Goal: Task Accomplishment & Management: Use online tool/utility

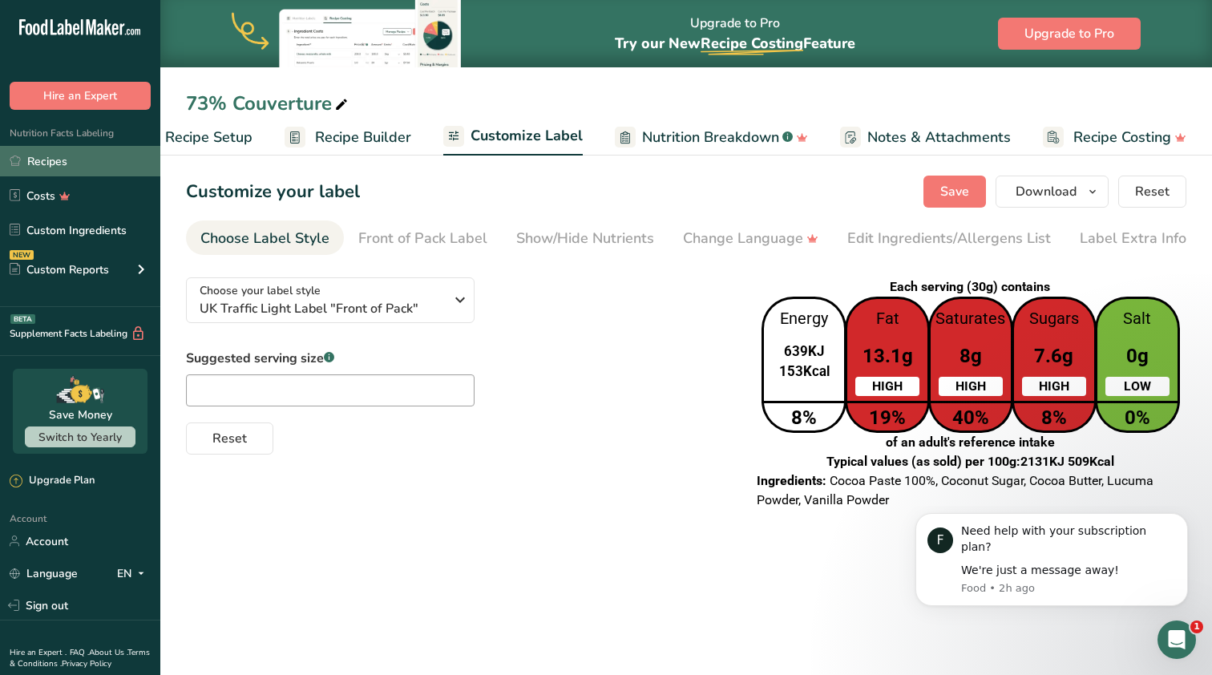
click at [40, 148] on link "Recipes" at bounding box center [80, 161] width 160 height 30
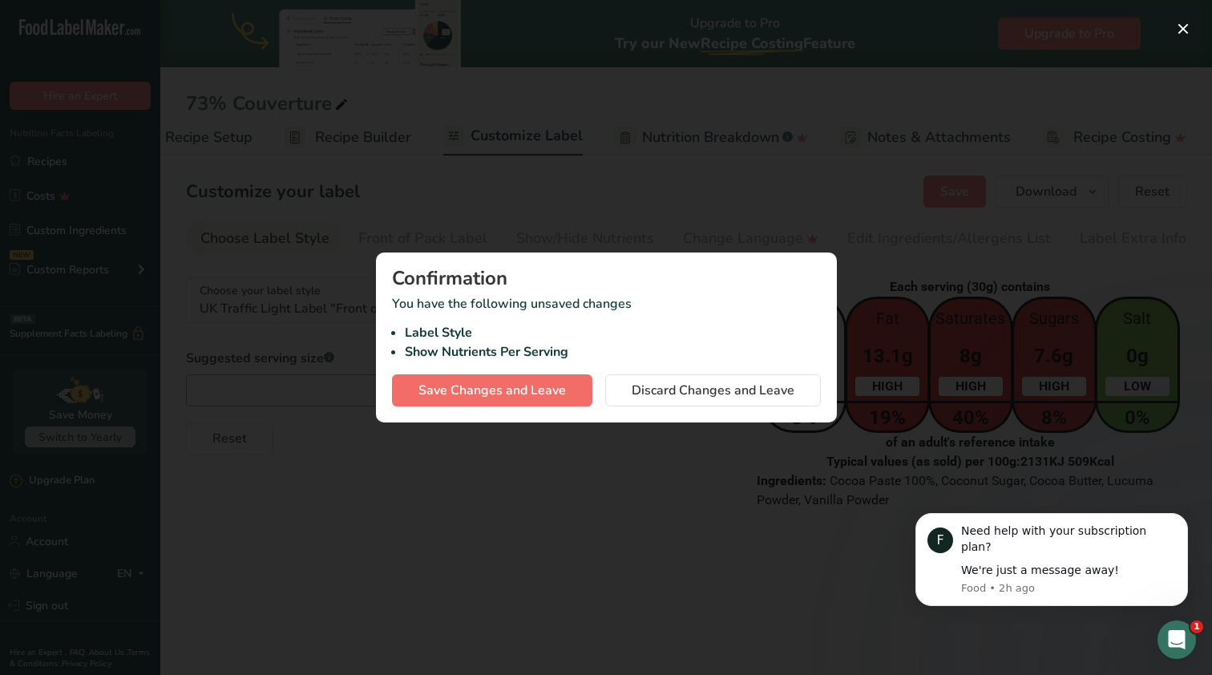
click at [525, 402] on button "Save Changes and Leave" at bounding box center [492, 390] width 200 height 32
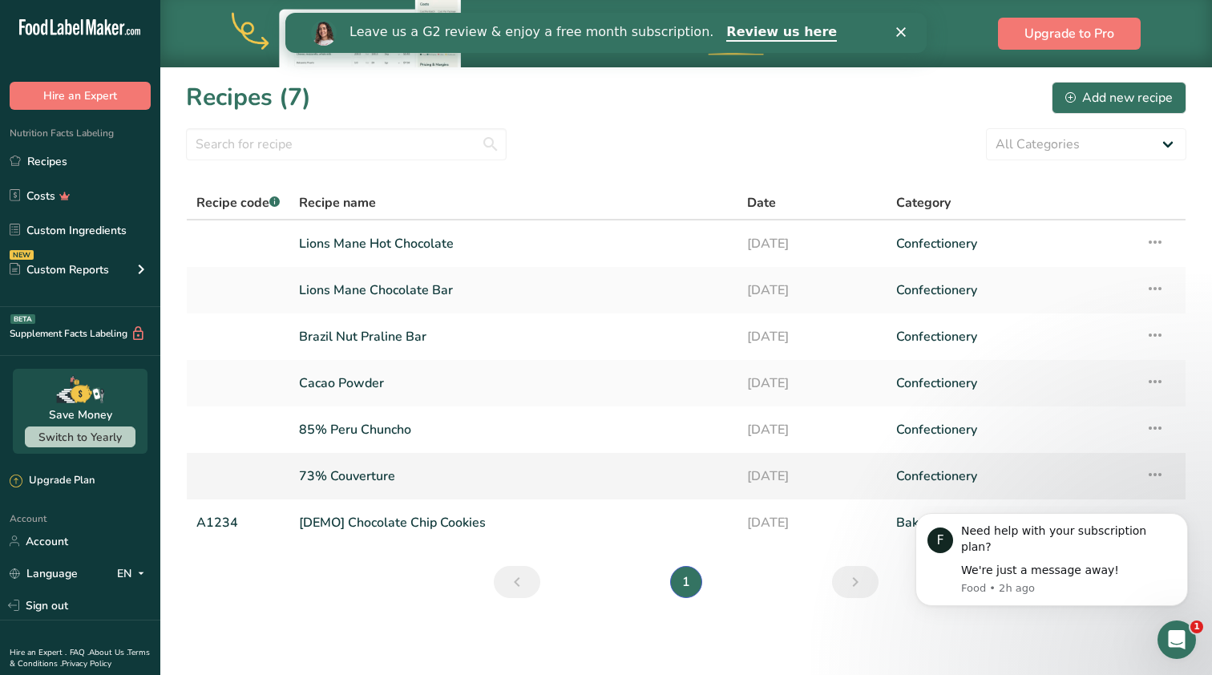
click at [1162, 474] on icon at bounding box center [1154, 474] width 19 height 29
click at [1177, 528] on button "Dismiss notification" at bounding box center [1183, 517] width 21 height 21
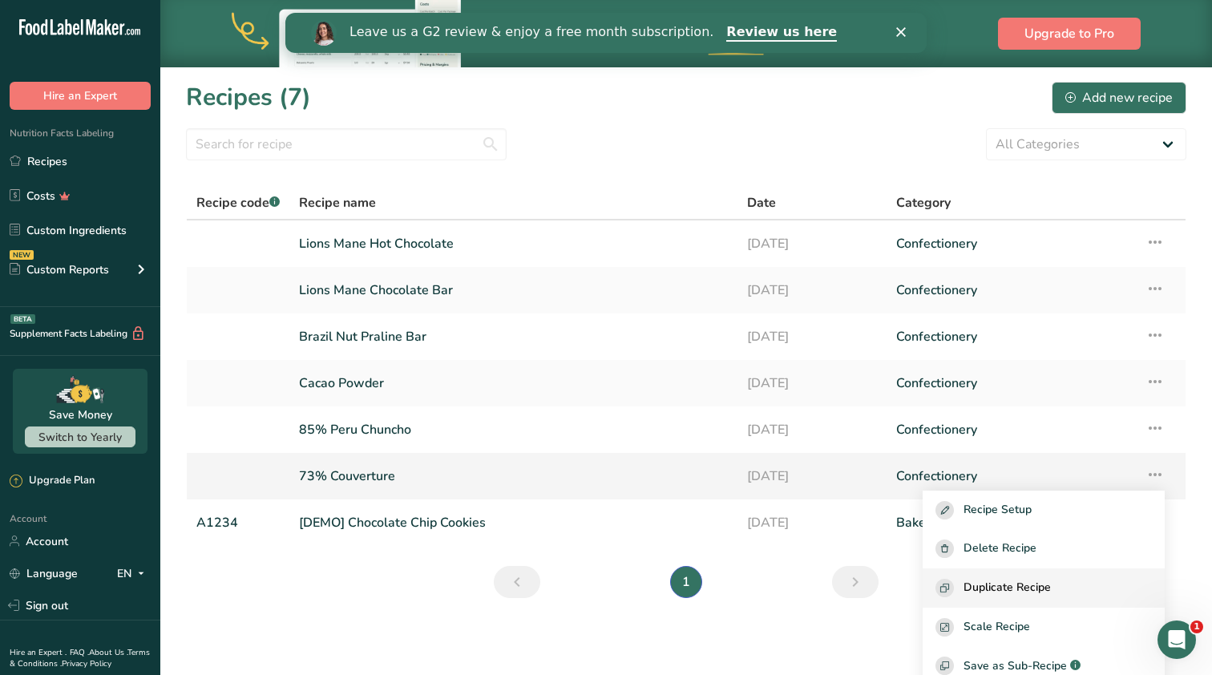
click at [1041, 587] on span "Duplicate Recipe" at bounding box center [1006, 588] width 87 height 18
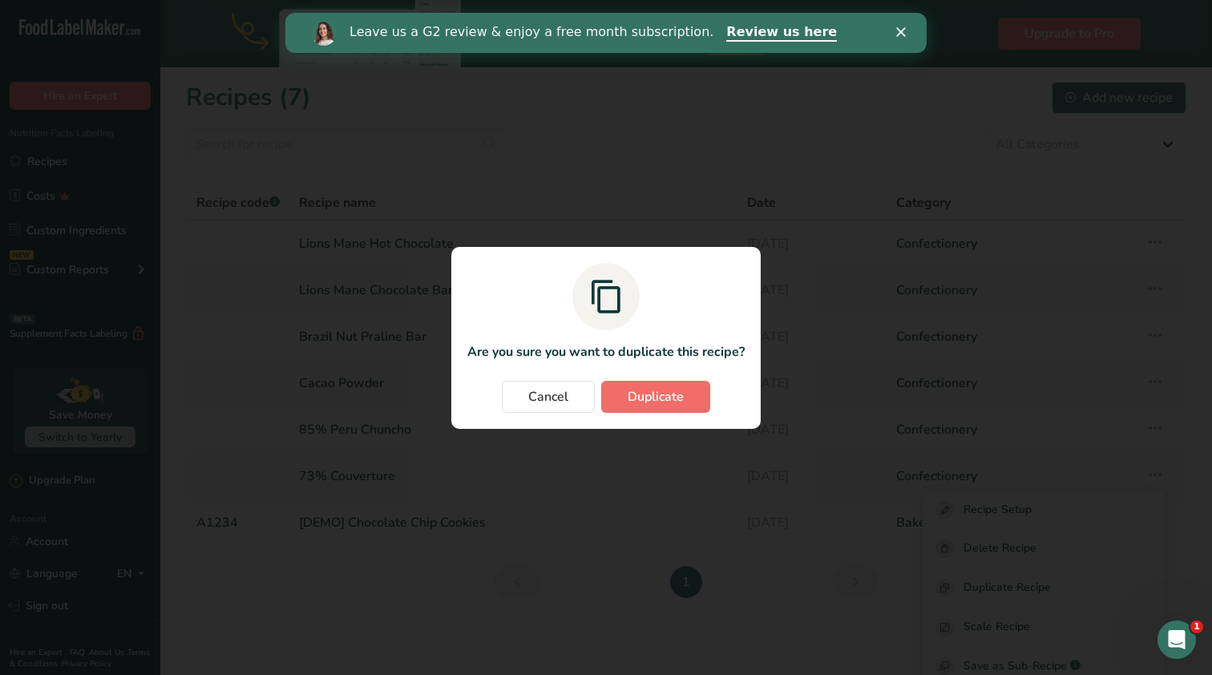
click at [634, 393] on span "Duplicate" at bounding box center [656, 396] width 56 height 19
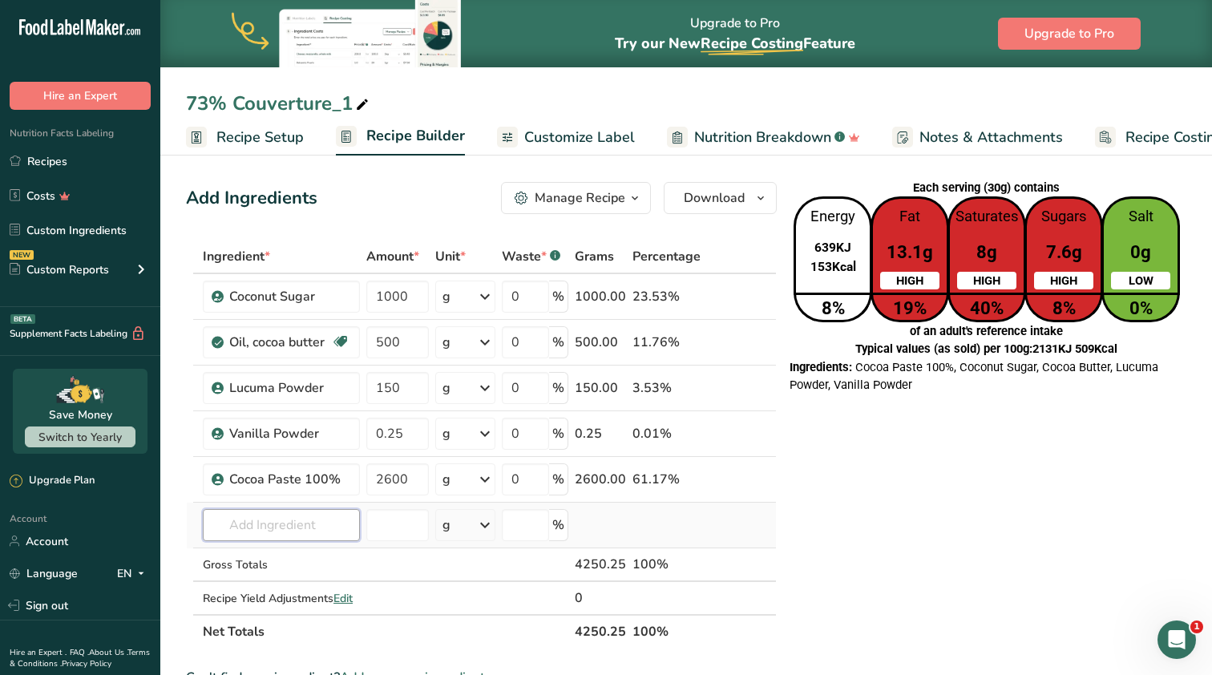
click at [257, 529] on input "text" at bounding box center [281, 525] width 157 height 32
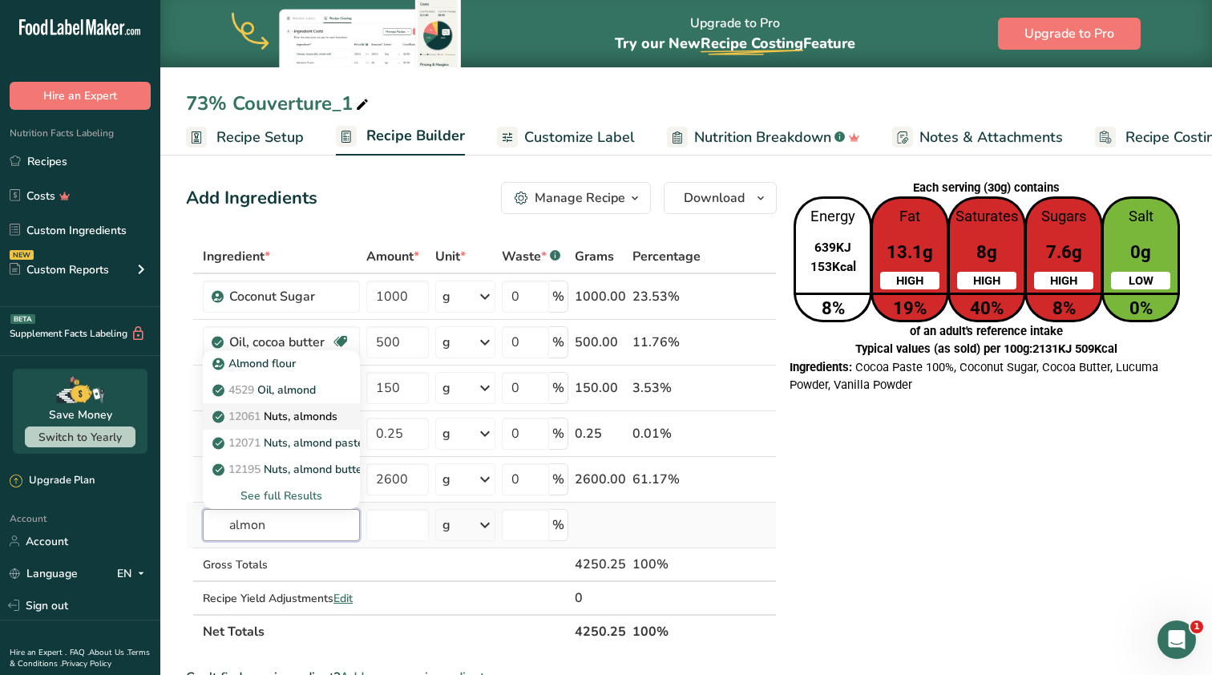
type input "almon"
click at [305, 415] on p "12061 Nuts, almonds" at bounding box center [277, 416] width 122 height 17
type input "Nuts, almonds"
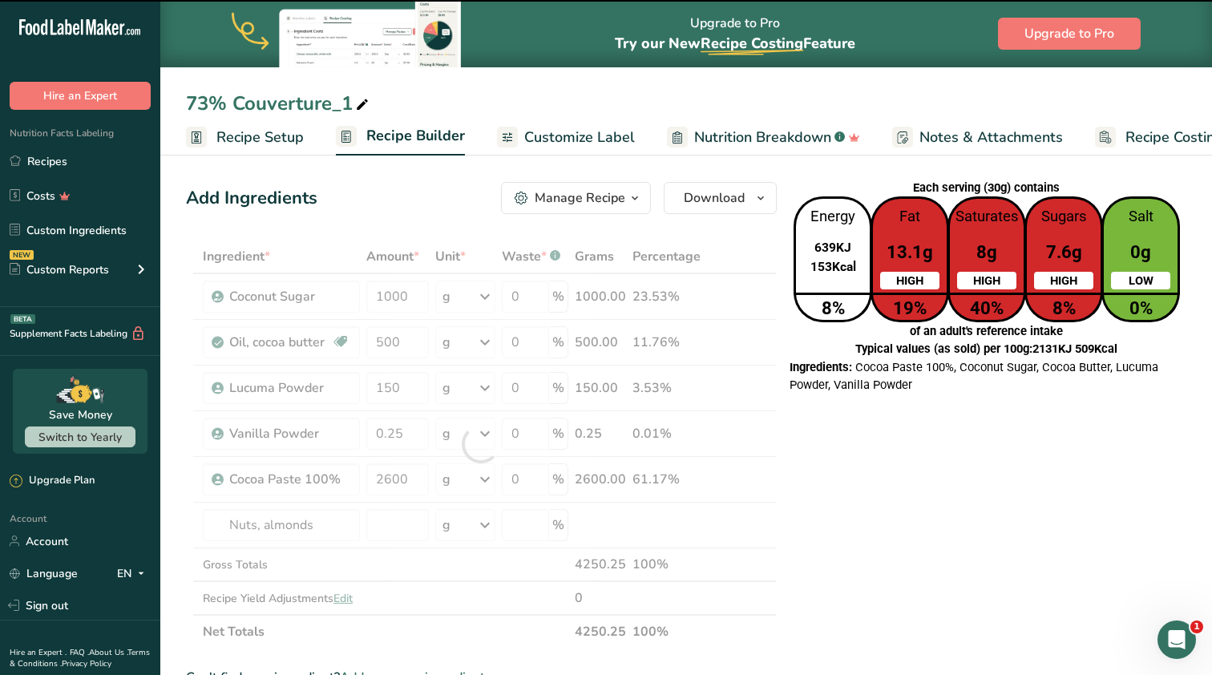
type input "0"
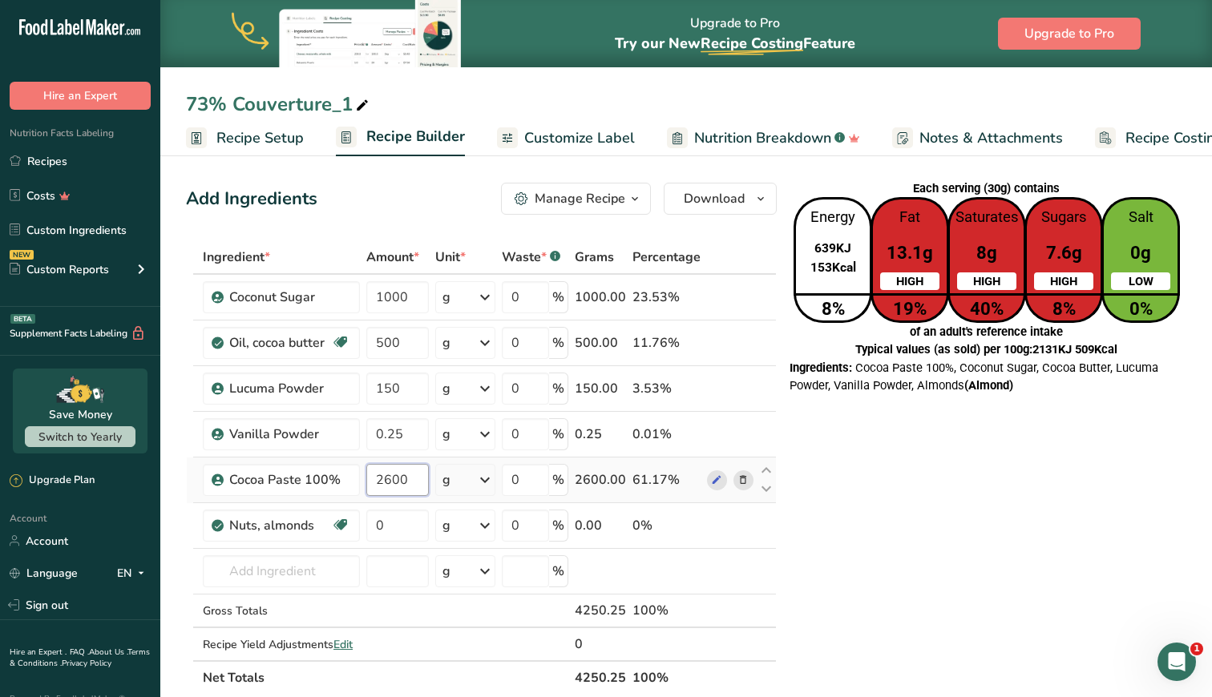
click at [395, 481] on input "2600" at bounding box center [397, 480] width 63 height 32
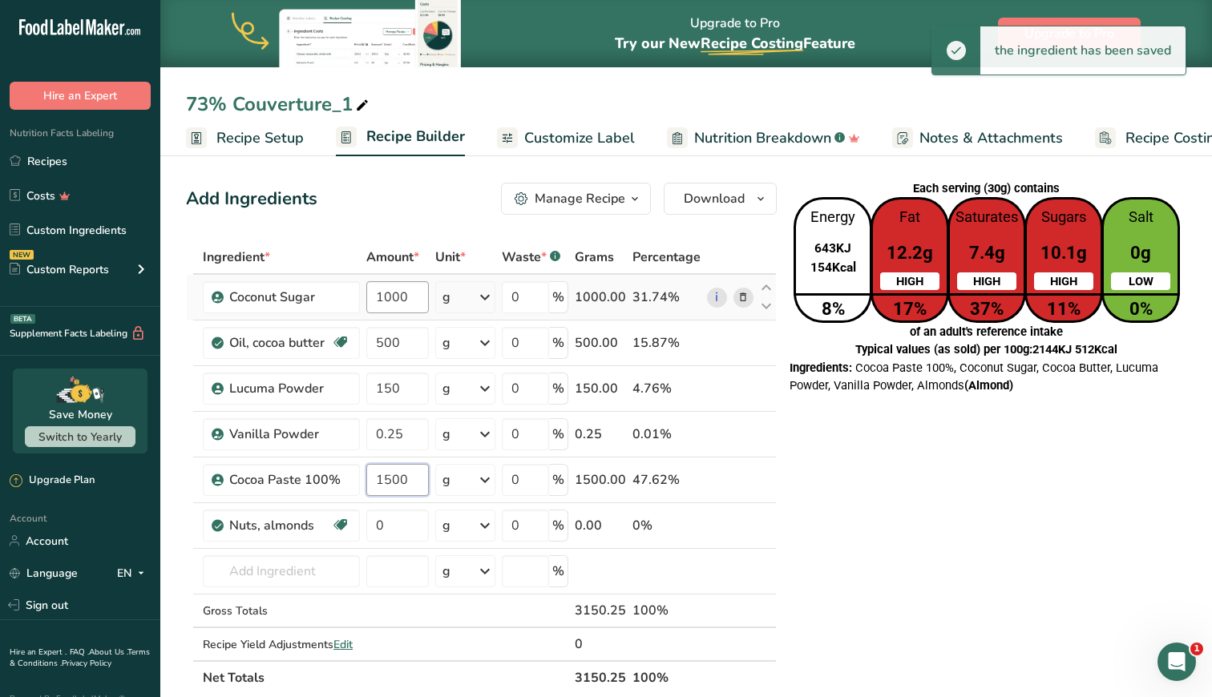
type input "1500"
click at [404, 296] on div "Ingredient * Amount * Unit * Waste * .a-a{fill:#347362;}.b-a{fill:#fff;} Grams …" at bounding box center [481, 467] width 591 height 454
type input "1050"
click at [412, 528] on div "Ingredient * Amount * Unit * Waste * .a-a{fill:#347362;}.b-a{fill:#fff;} Grams …" at bounding box center [481, 467] width 591 height 454
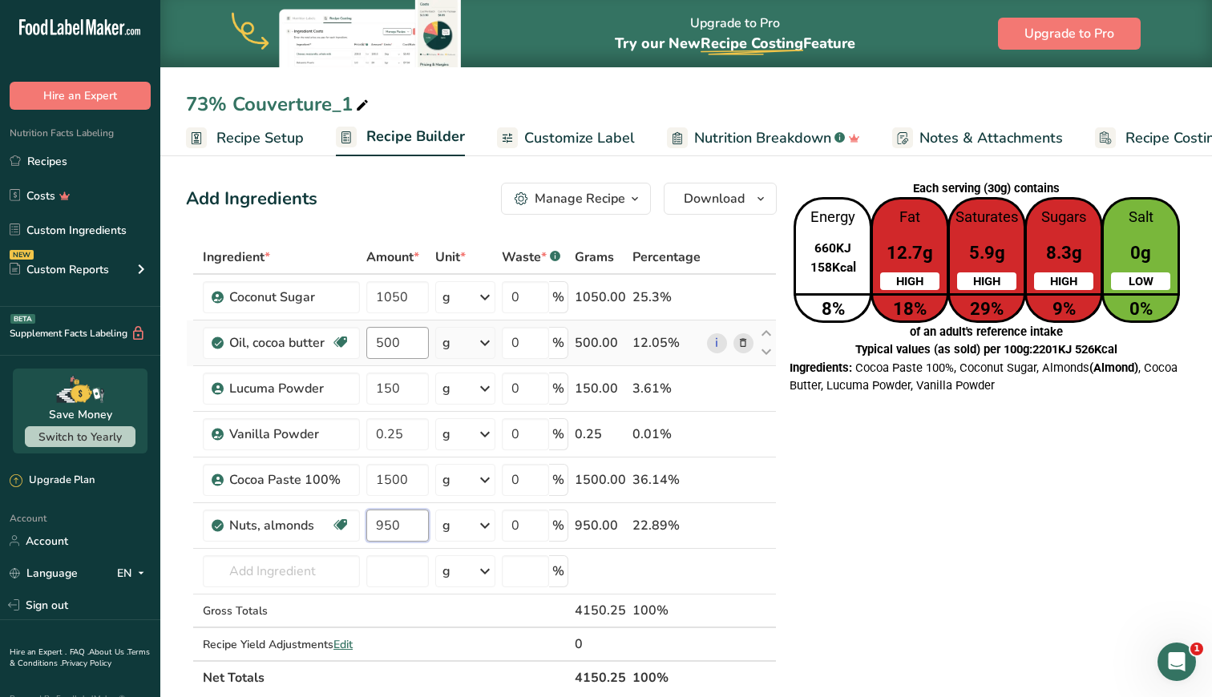
type input "950"
click at [408, 344] on div "Ingredient * Amount * Unit * Waste * .a-a{fill:#347362;}.b-a{fill:#fff;} Grams …" at bounding box center [481, 467] width 591 height 454
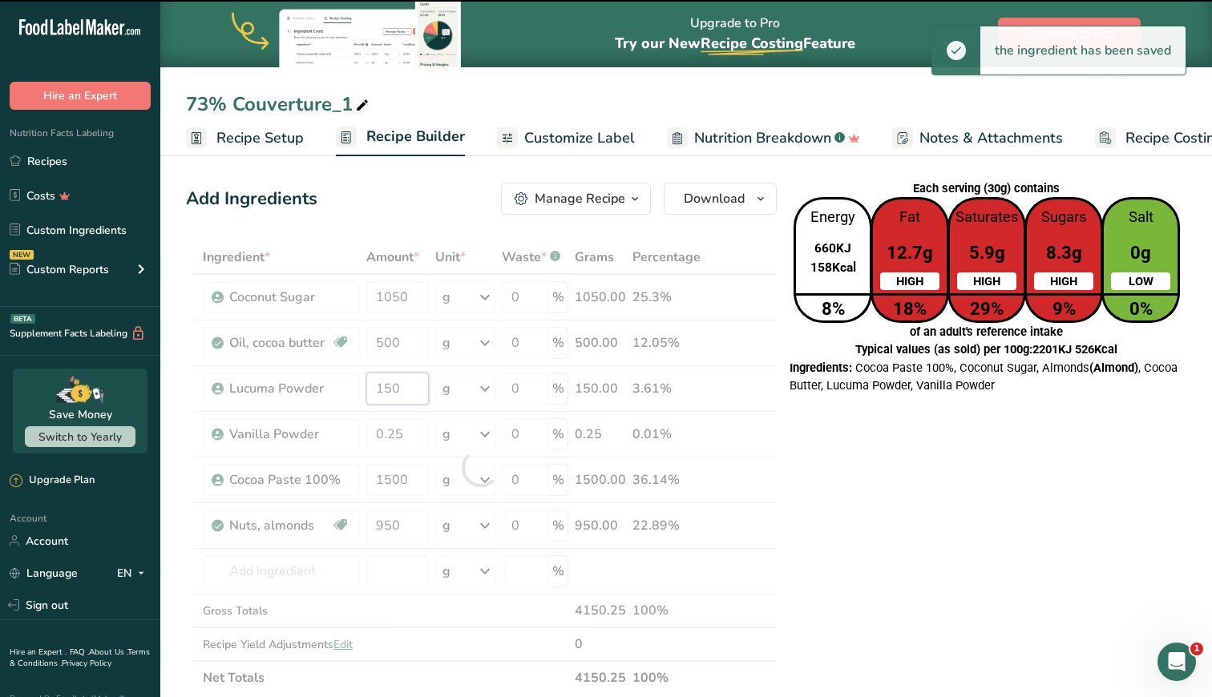
drag, startPoint x: 405, startPoint y: 393, endPoint x: 356, endPoint y: 393, distance: 48.9
click at [357, 393] on div "Ingredient * Amount * Unit * Waste * .a-a{fill:#347362;}.b-a{fill:#fff;} Grams …" at bounding box center [481, 467] width 591 height 454
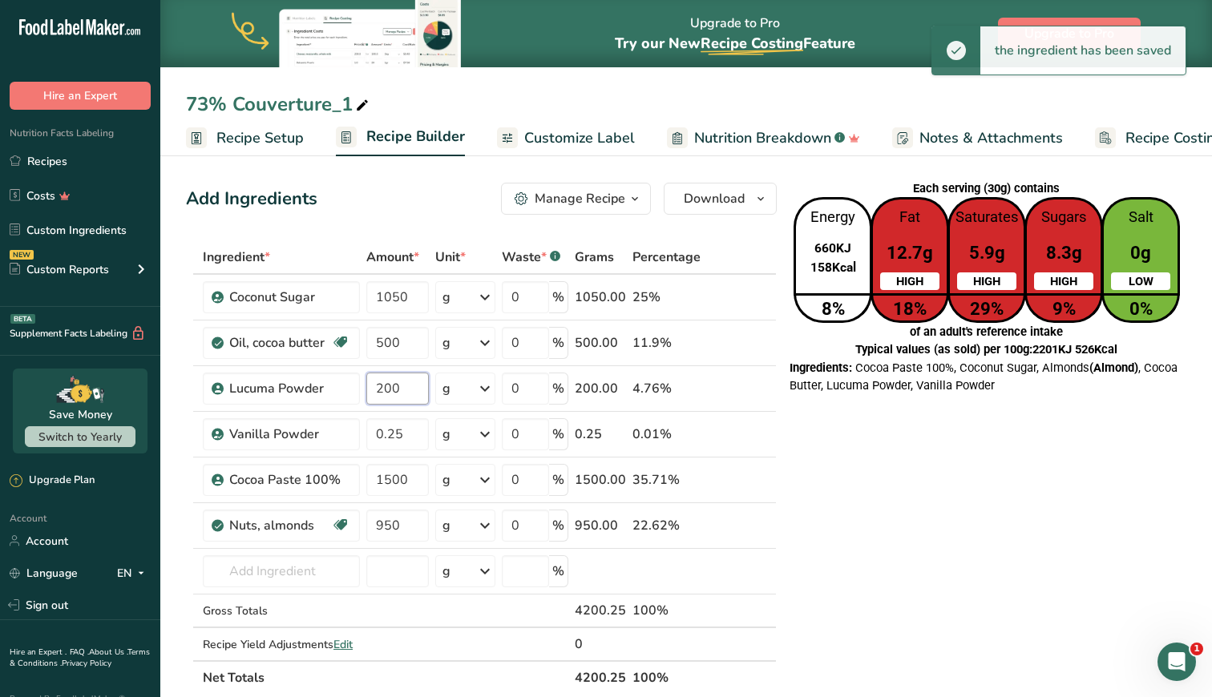
type input "200"
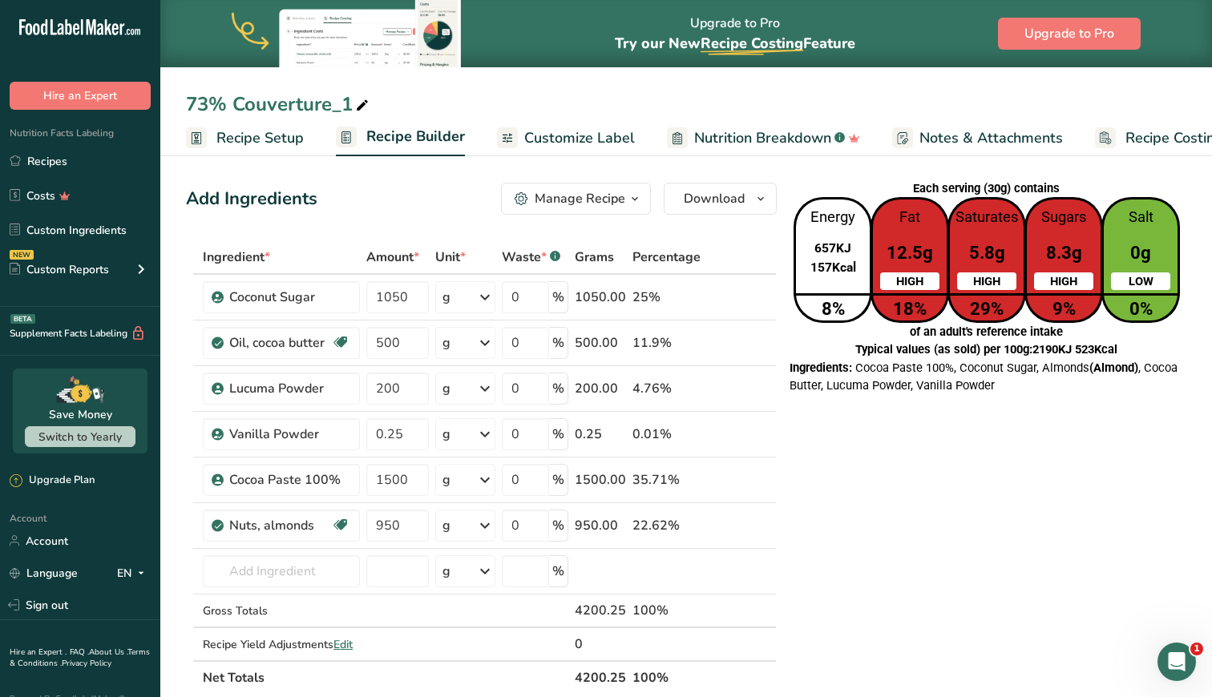
click at [358, 105] on icon at bounding box center [362, 106] width 14 height 22
drag, startPoint x: 357, startPoint y: 107, endPoint x: 186, endPoint y: 107, distance: 170.7
click at [186, 107] on input "73% Couverture_1" at bounding box center [686, 104] width 1000 height 29
type input "[PERSON_NAME]"
click at [765, 521] on icon at bounding box center [766, 517] width 19 height 12
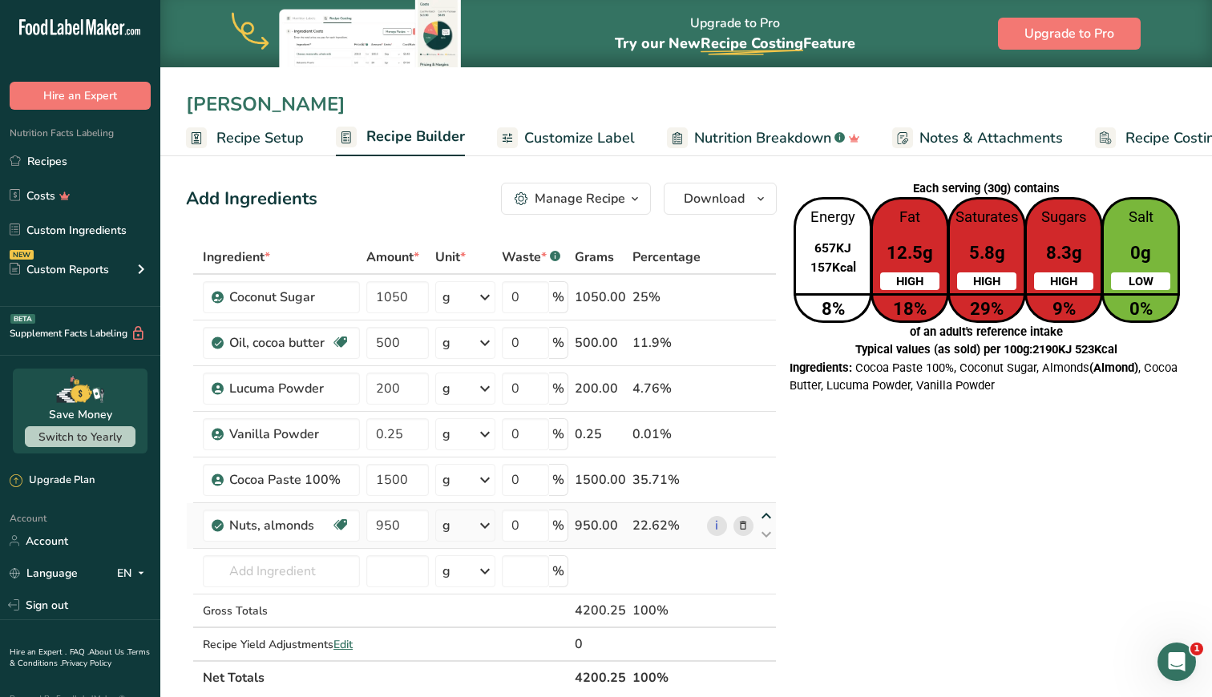
type input "950"
type input "1500"
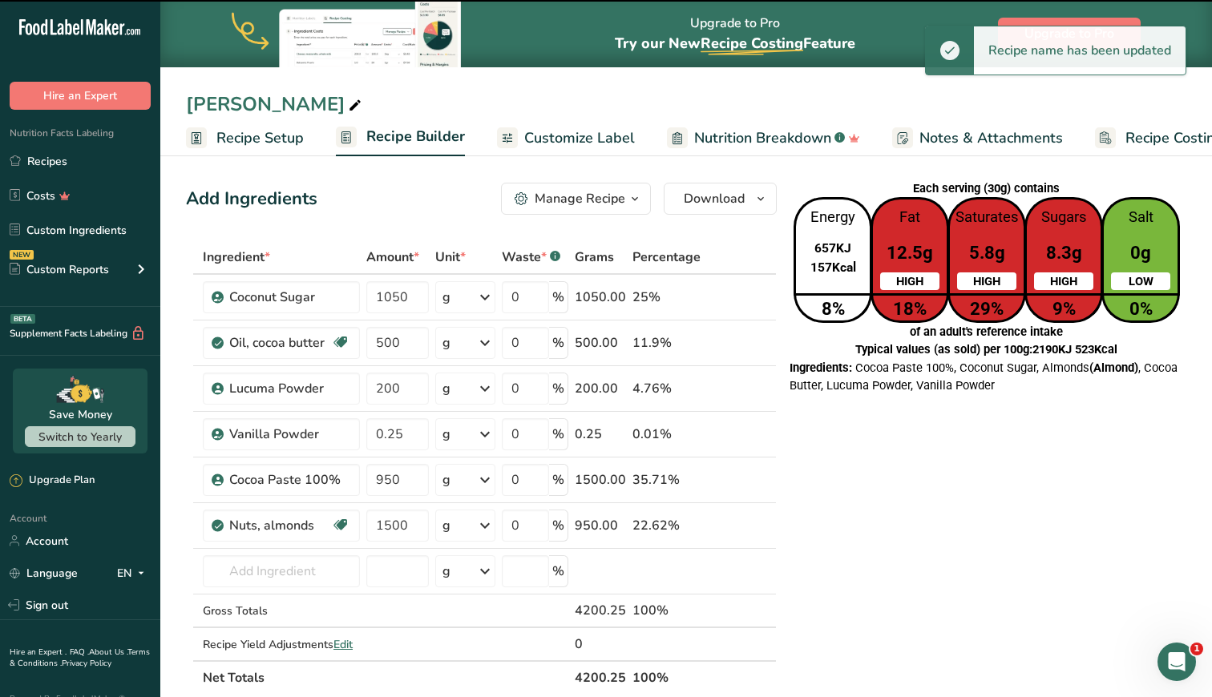
type input "1500"
type input "950"
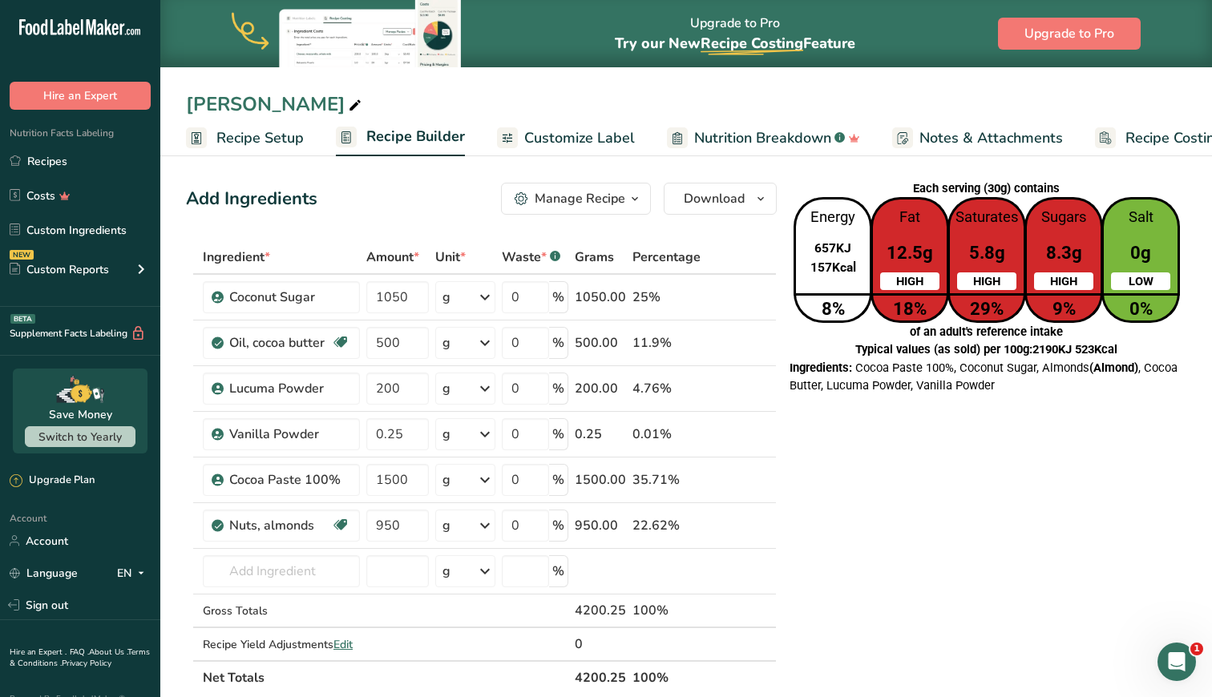
click at [277, 140] on span "Recipe Setup" at bounding box center [259, 138] width 87 height 22
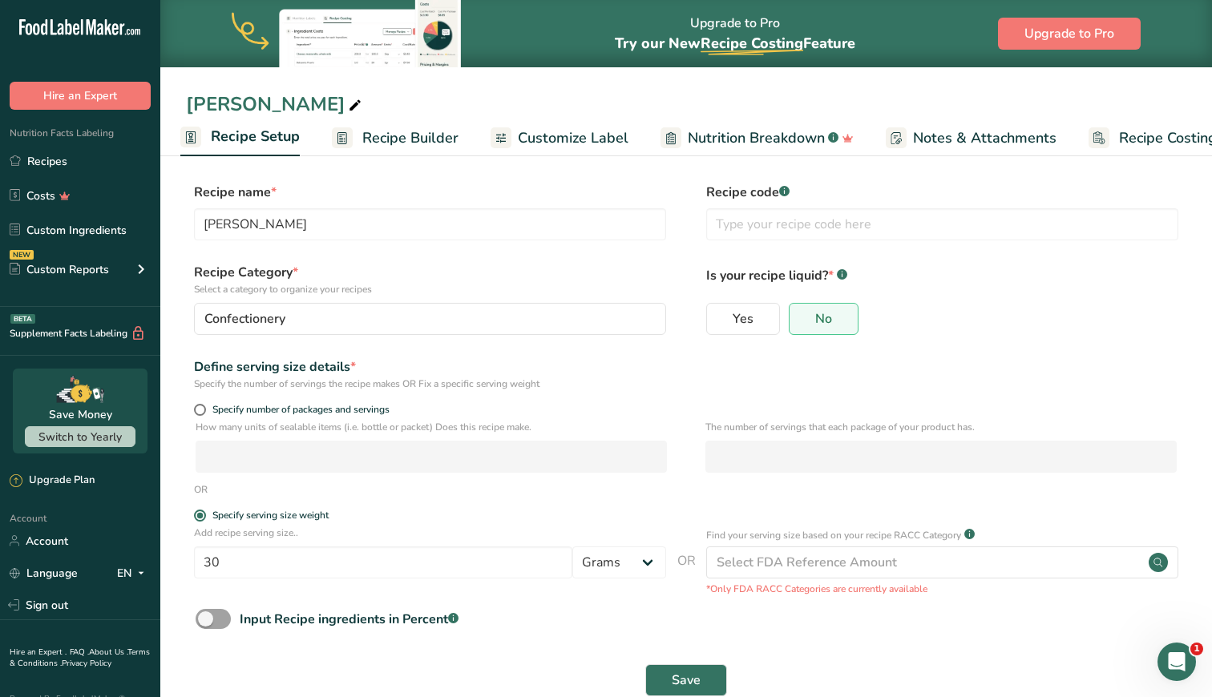
click at [410, 139] on span "Recipe Builder" at bounding box center [410, 138] width 96 height 22
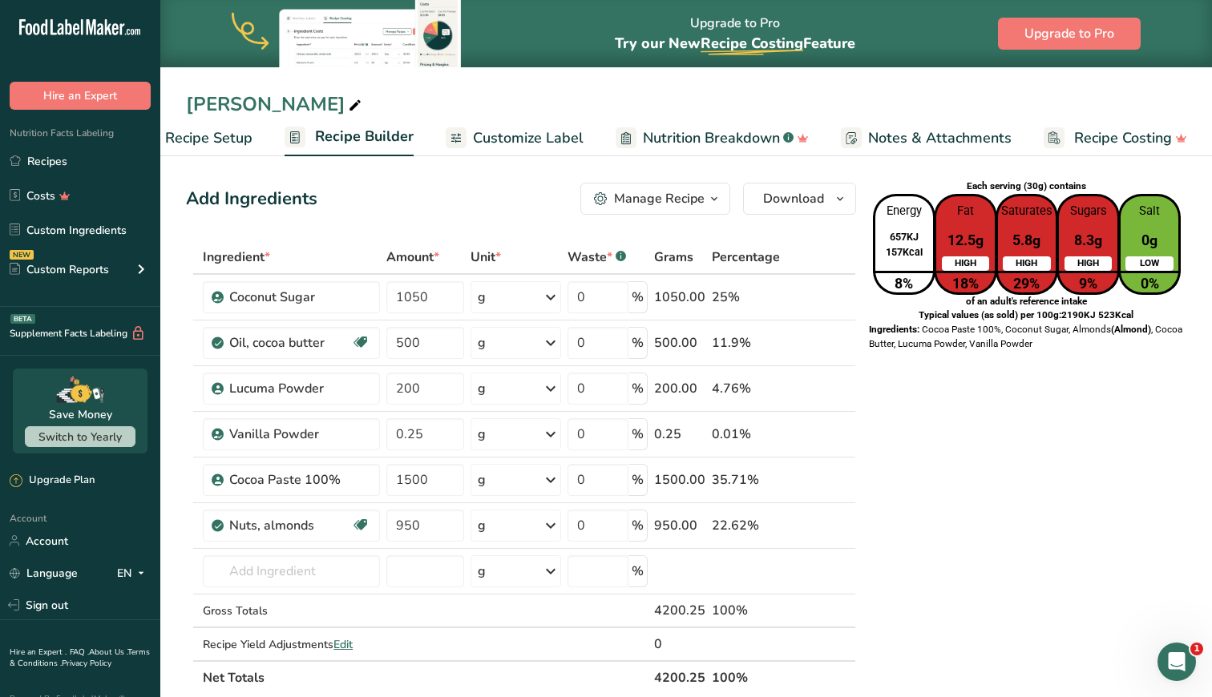
click at [522, 147] on span "Customize Label" at bounding box center [528, 138] width 111 height 22
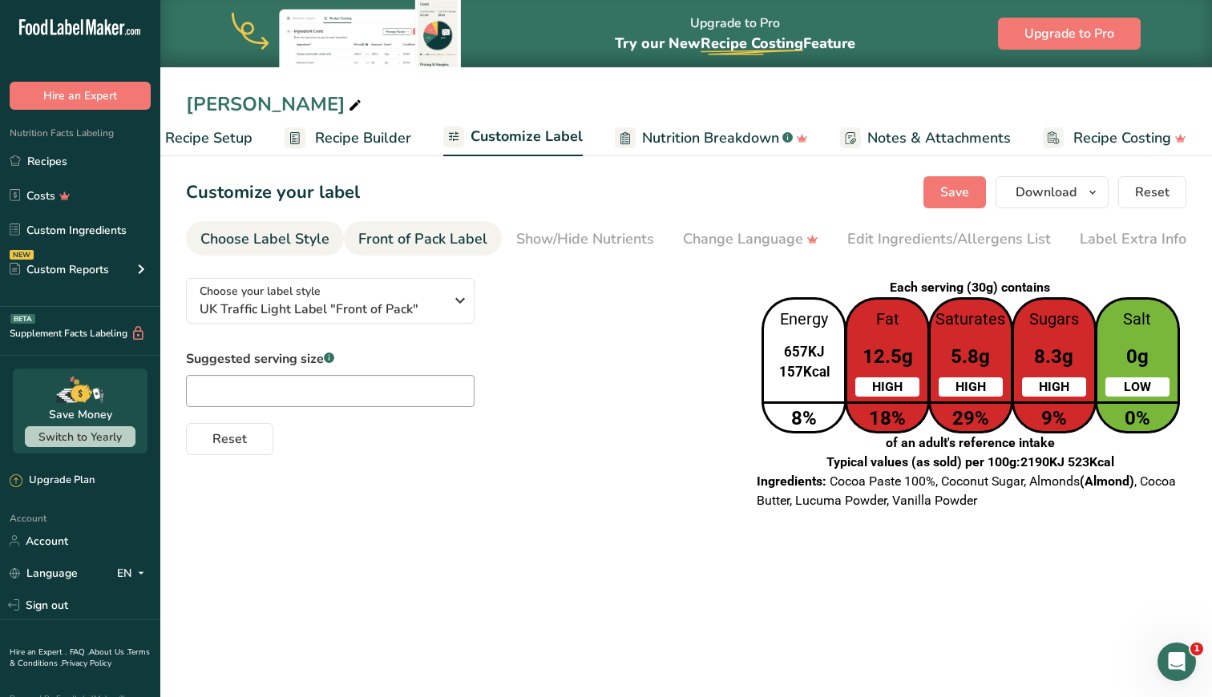
click at [408, 236] on div "Front of Pack Label" at bounding box center [422, 239] width 129 height 22
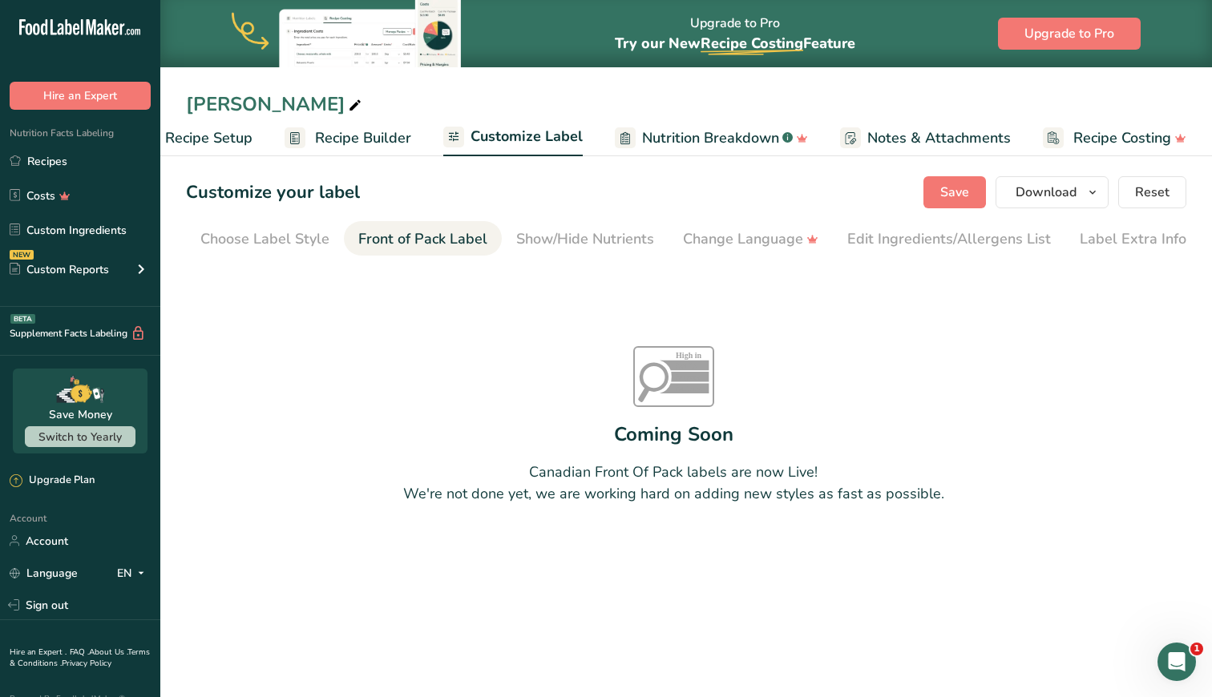
scroll to position [0, 5]
click at [285, 242] on div "Choose Label Style" at bounding box center [260, 239] width 129 height 22
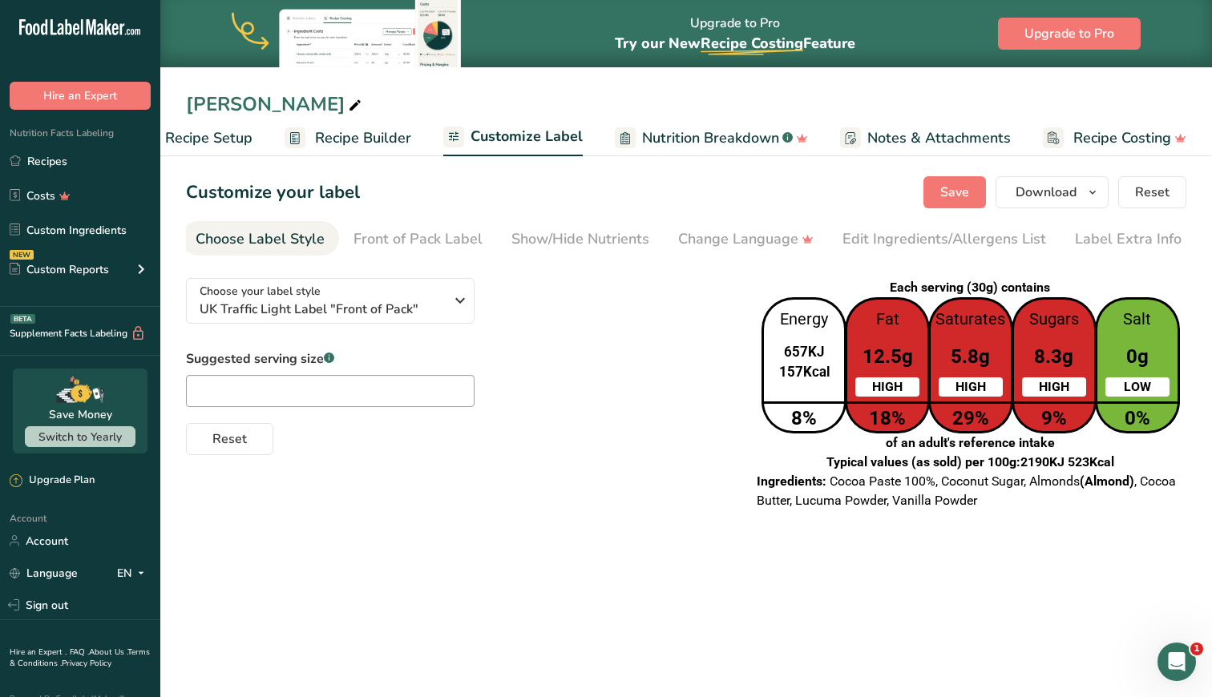
scroll to position [0, 0]
click at [307, 305] on span "UK Traffic Light Label "Front of Pack"" at bounding box center [322, 309] width 244 height 19
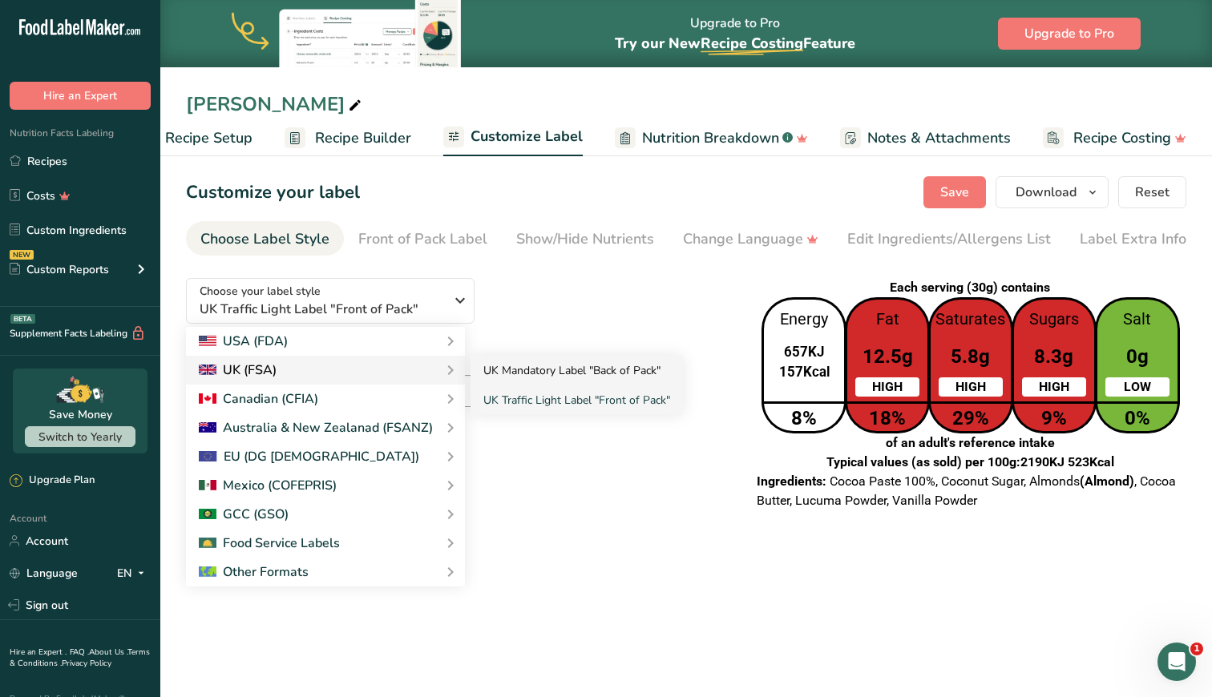
click at [507, 373] on link "UK Mandatory Label "Back of Pack"" at bounding box center [576, 371] width 212 height 30
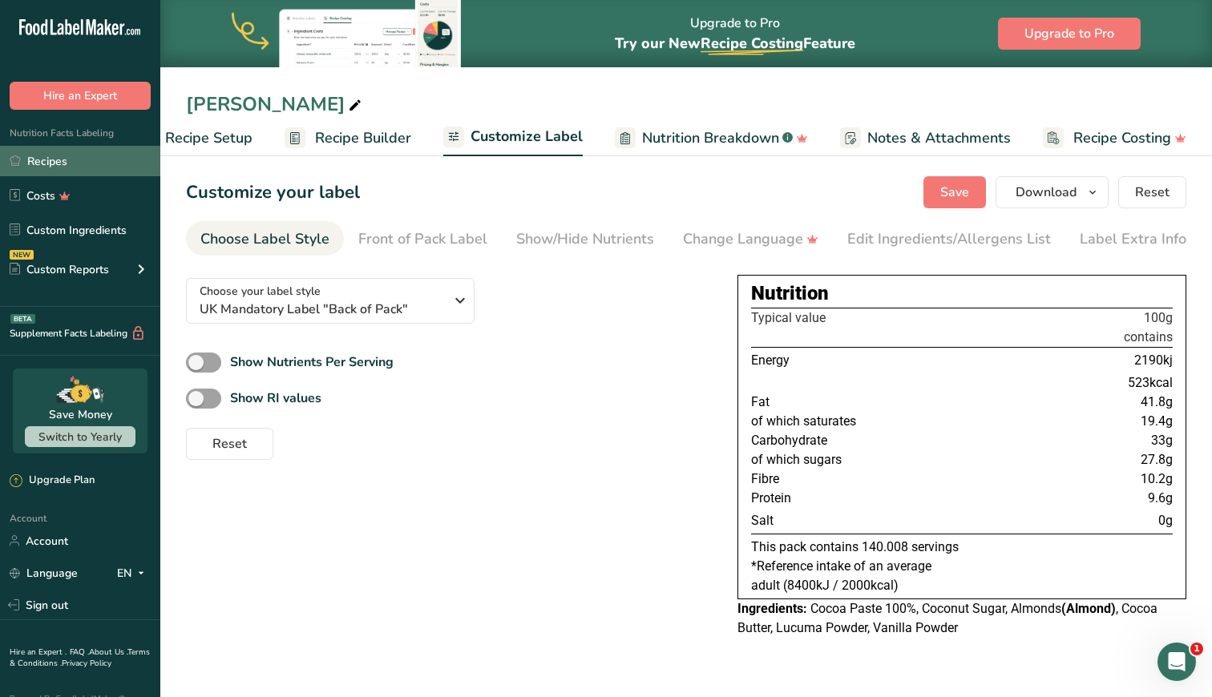
click at [58, 160] on link "Recipes" at bounding box center [80, 161] width 160 height 30
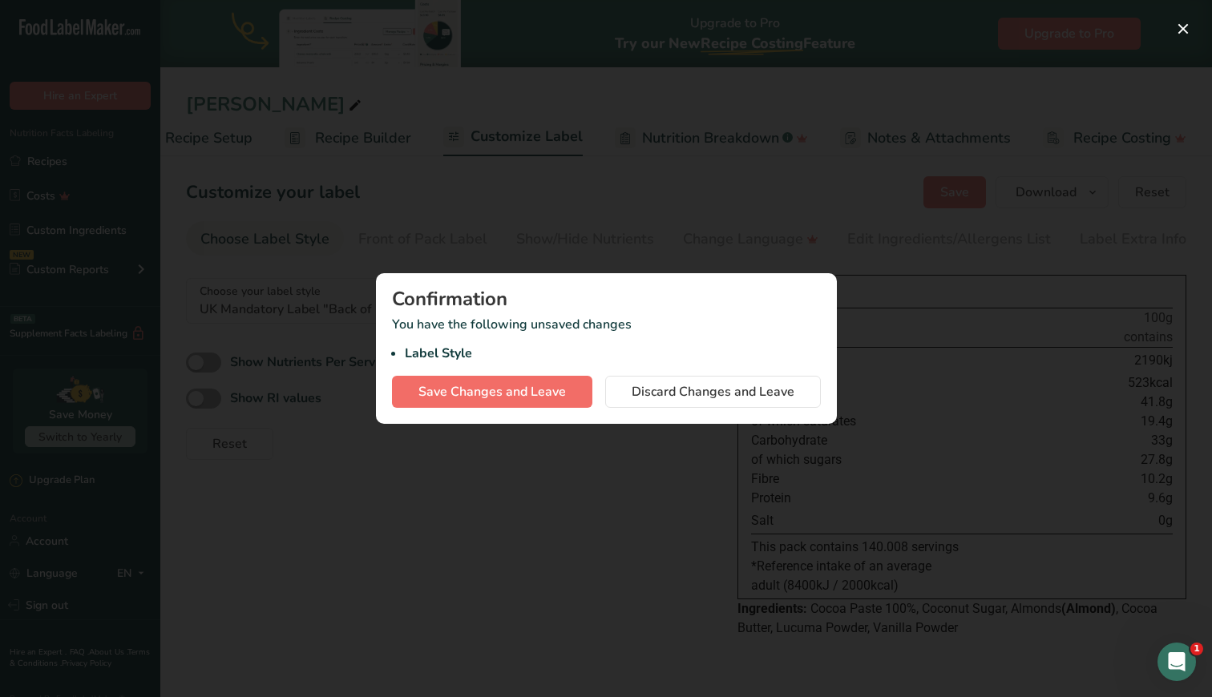
click at [486, 394] on span "Save Changes and Leave" at bounding box center [491, 391] width 147 height 19
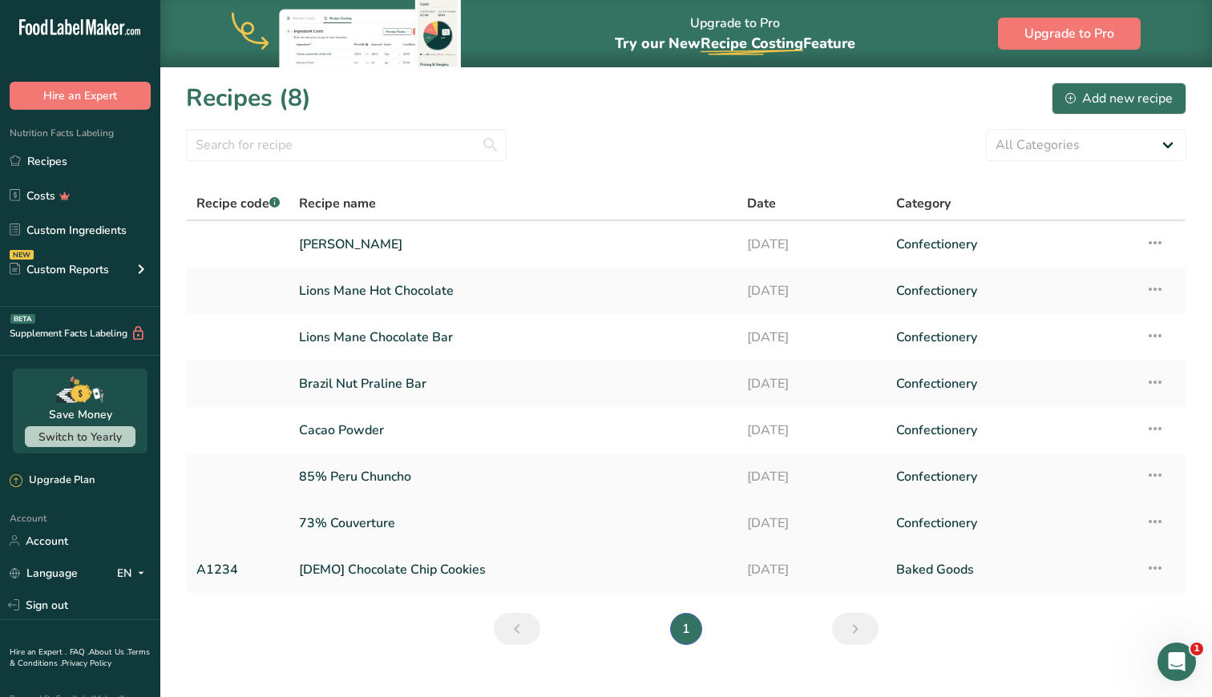
click at [1154, 520] on icon at bounding box center [1154, 521] width 19 height 29
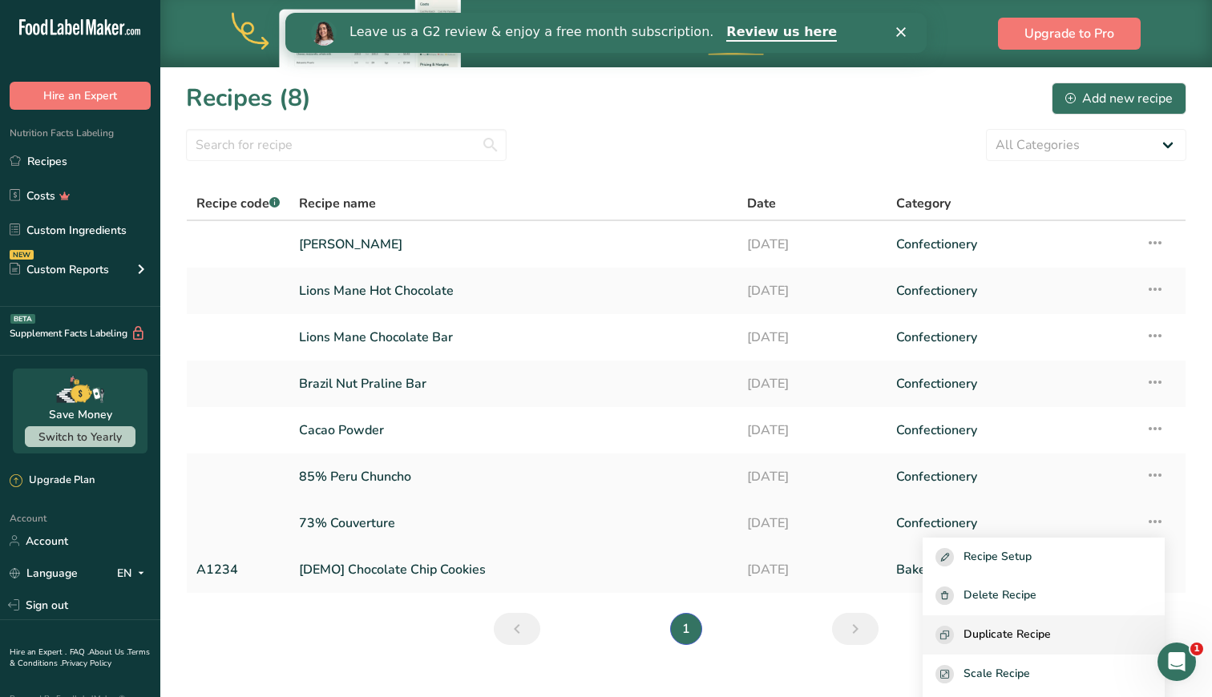
click at [1039, 634] on span "Duplicate Recipe" at bounding box center [1006, 635] width 87 height 18
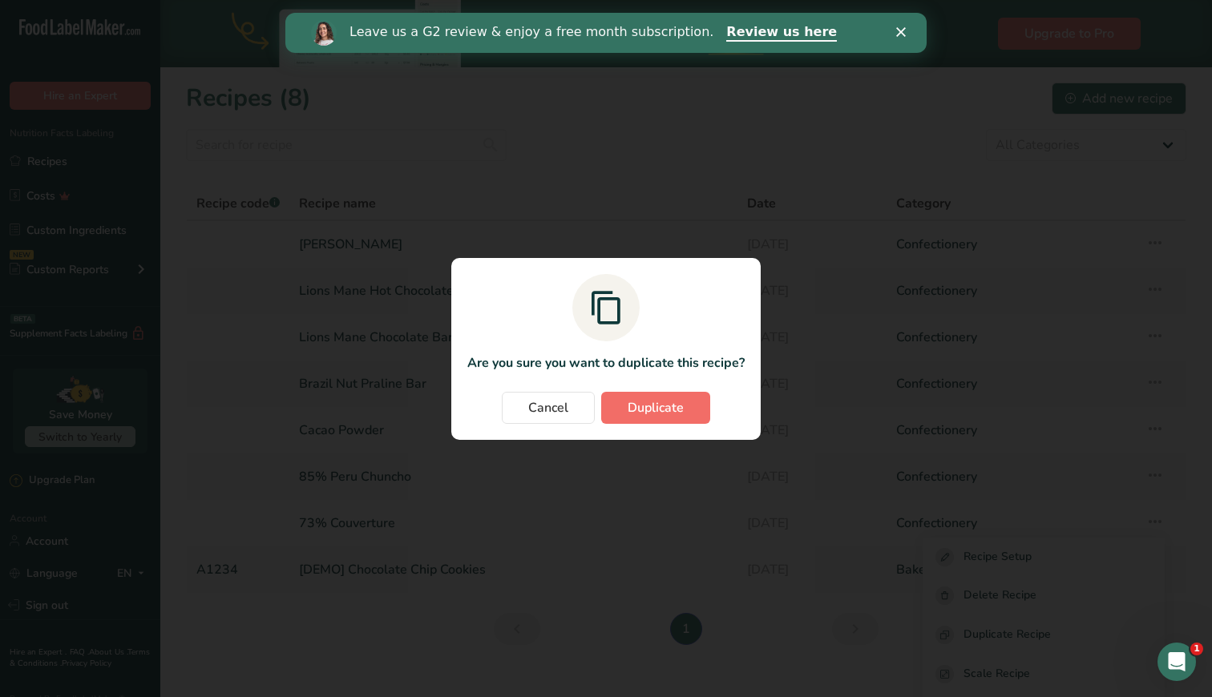
click at [665, 398] on span "Duplicate" at bounding box center [656, 407] width 56 height 19
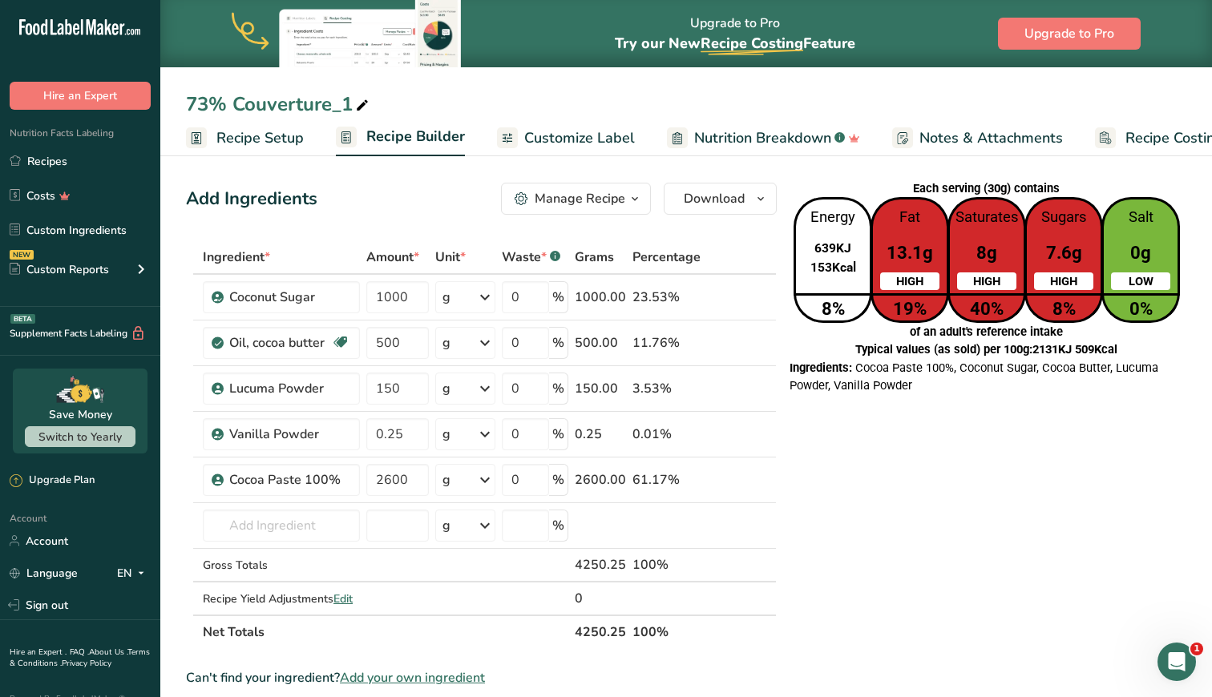
click at [349, 107] on div "73% Couverture_1" at bounding box center [279, 104] width 186 height 29
click at [356, 104] on input "73% Couverture_1" at bounding box center [686, 104] width 1000 height 29
type input "Simply Raspberry"
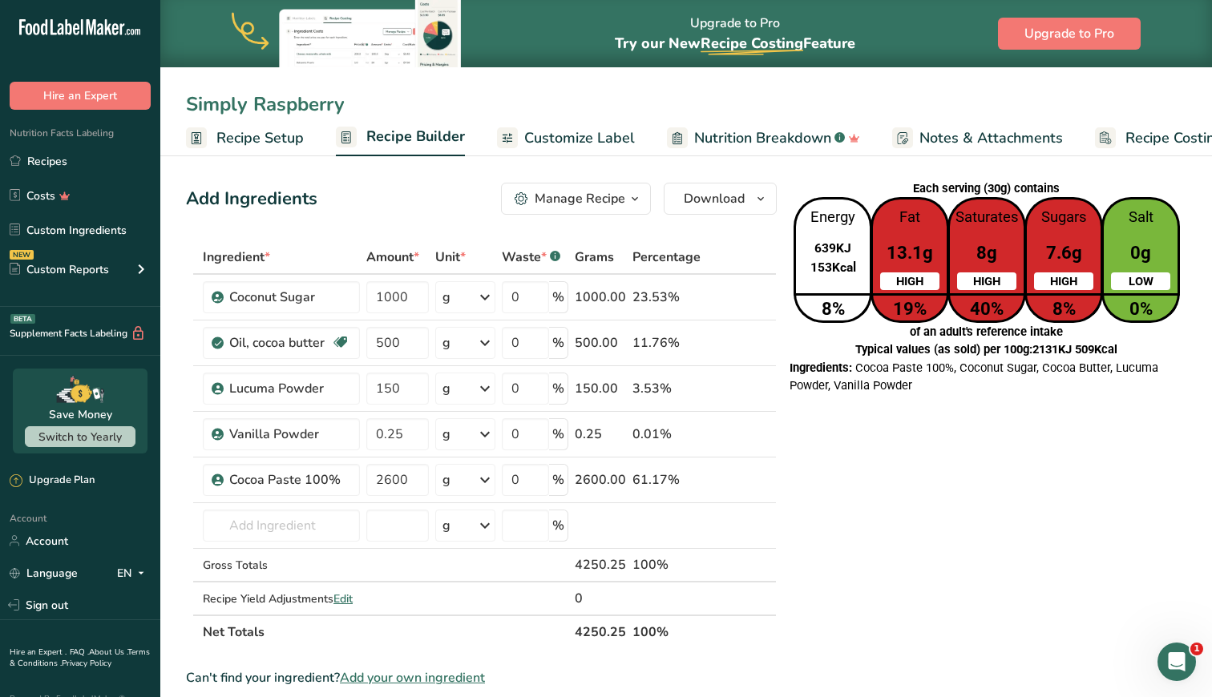
click at [889, 490] on div "Each serving (30g) contains Energy 639KJ 153Kcal 8% Fat 13.1g HIGH 19% Saturate…" at bounding box center [986, 702] width 400 height 1052
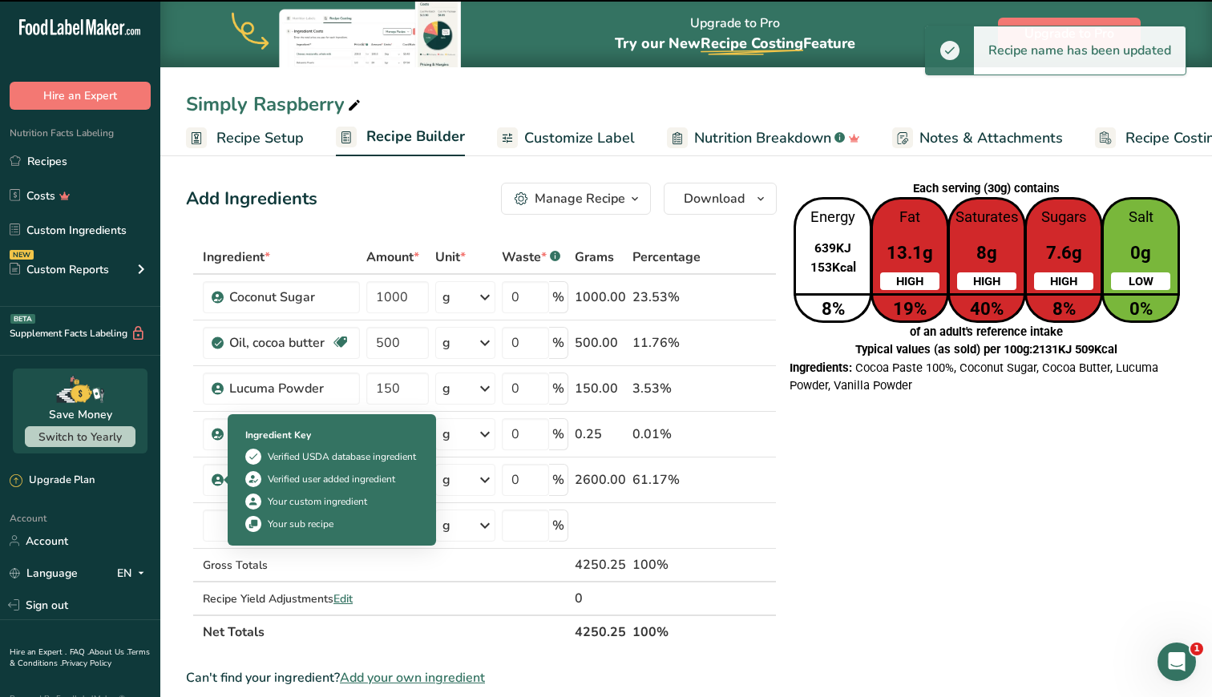
click at [252, 534] on div "Ingredient Key Verified USDA database ingredient Verified user added ingredient…" at bounding box center [332, 479] width 192 height 123
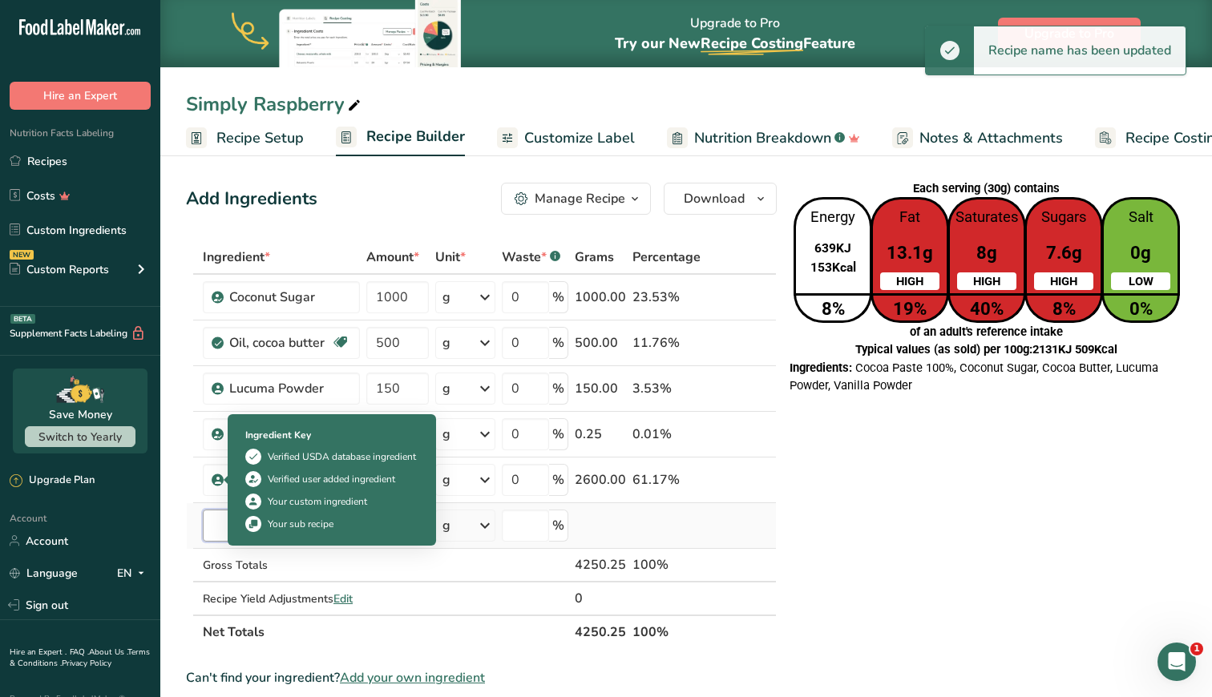
click at [209, 530] on input "text" at bounding box center [281, 526] width 157 height 32
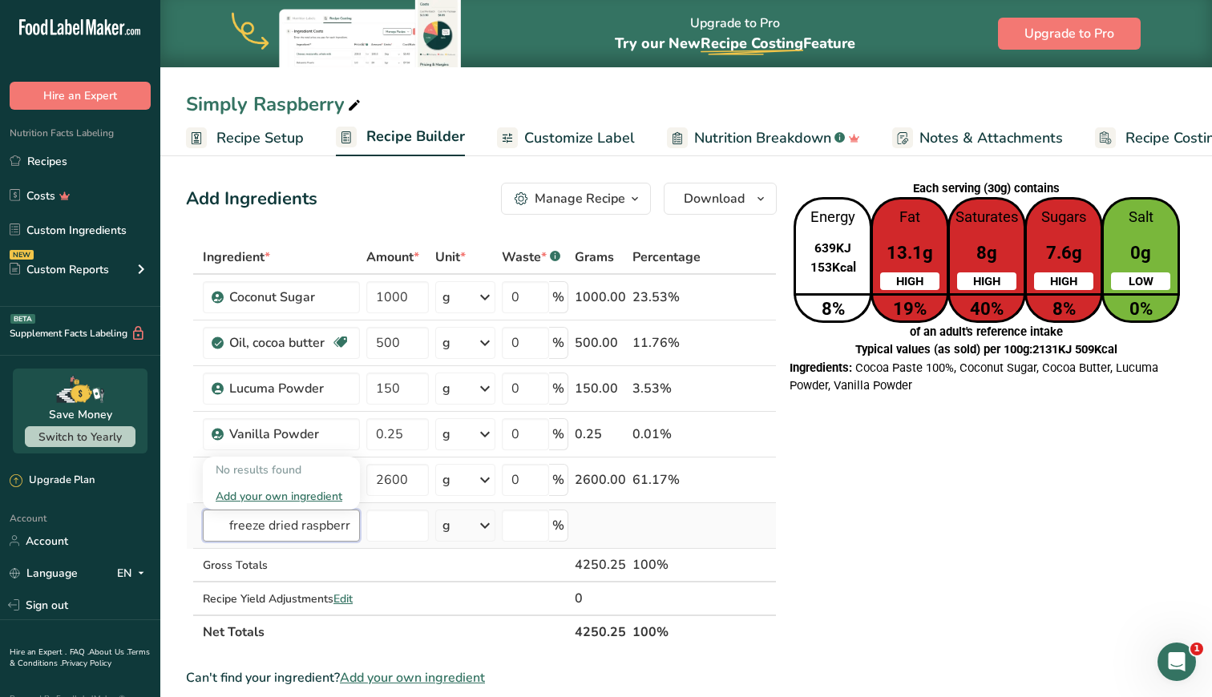
type input "freeze dried raspberry Powder"
click at [264, 494] on div "Add your own ingredient" at bounding box center [281, 496] width 131 height 17
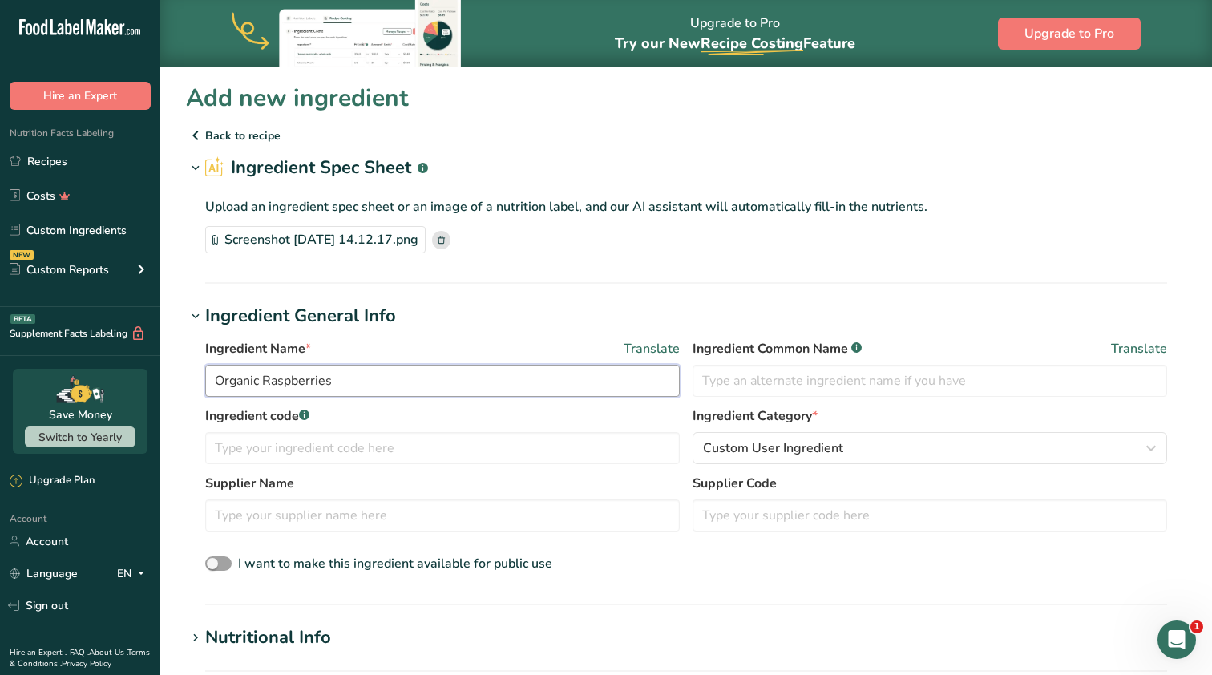
click at [263, 377] on input "Organic Raspberries" at bounding box center [442, 381] width 474 height 32
click at [442, 380] on input "Organic Freeze Dried Raspberries" at bounding box center [442, 381] width 474 height 32
type input "Organic Freeze Dried Raspberry Powder"
click at [477, 326] on h1 "Ingredient General Info" at bounding box center [686, 316] width 1000 height 26
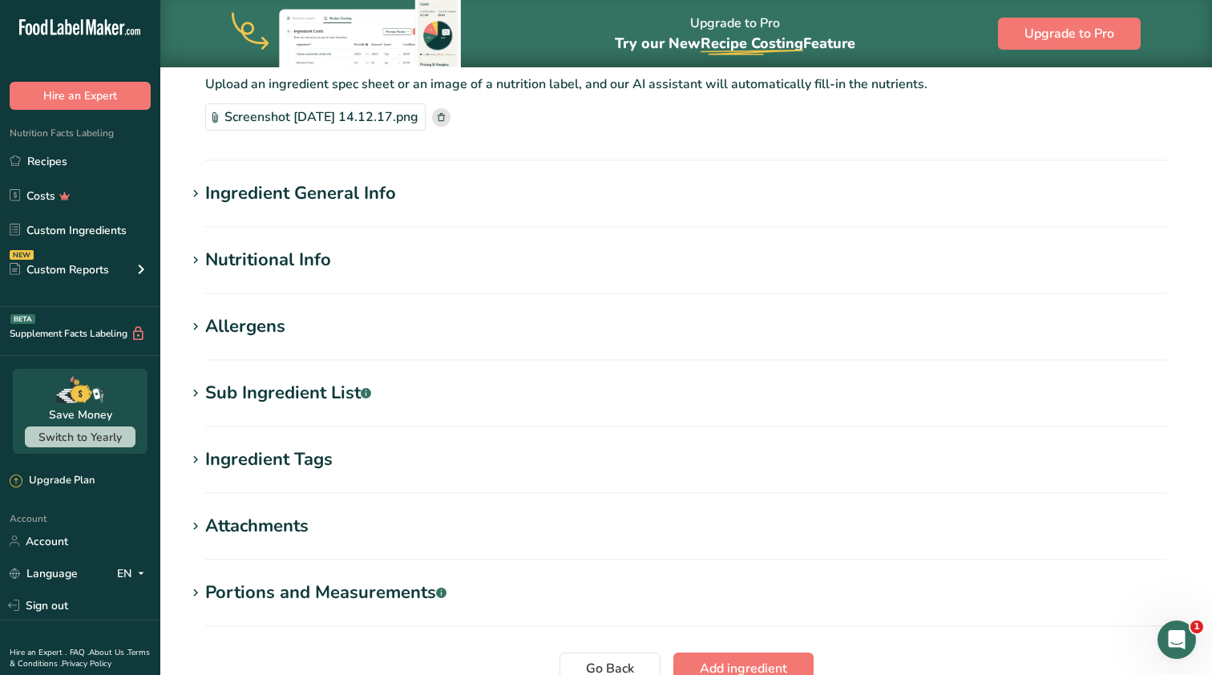
scroll to position [123, 0]
click at [295, 279] on section "Nutritional Info Serving Size .a-a{fill:#347362;}.b-a{fill:#fff;} Add ingredien…" at bounding box center [686, 269] width 1000 height 47
click at [290, 267] on div "Nutritional Info" at bounding box center [268, 259] width 126 height 26
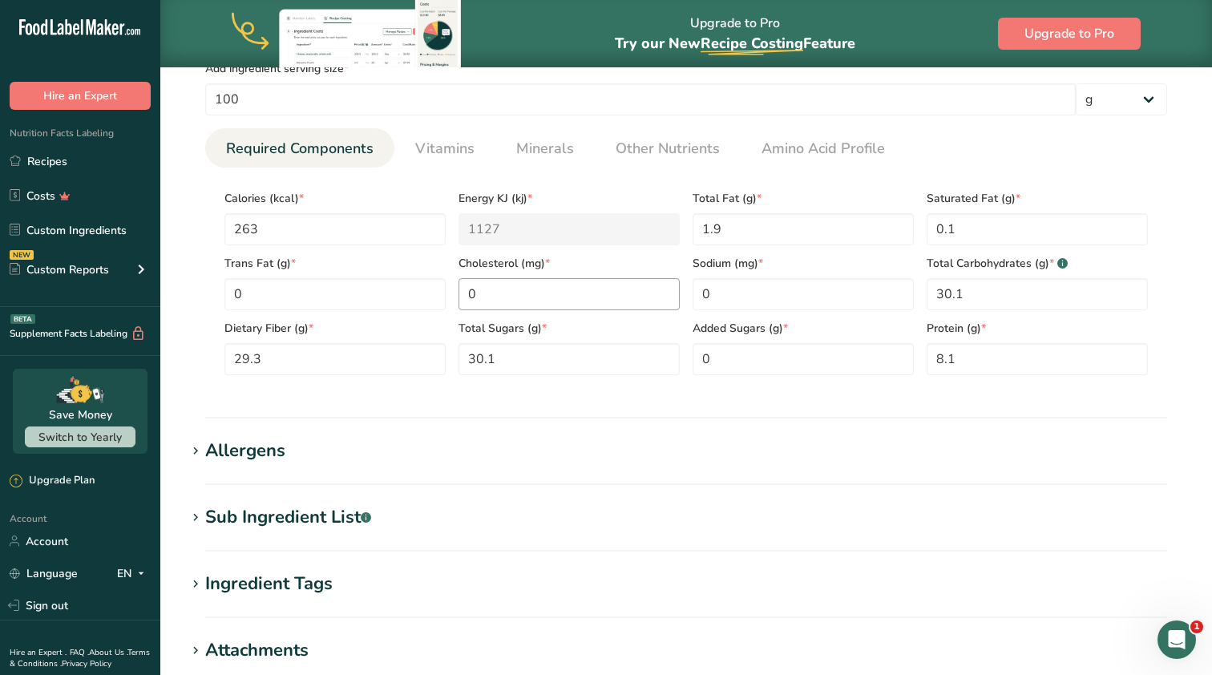
scroll to position [385, 0]
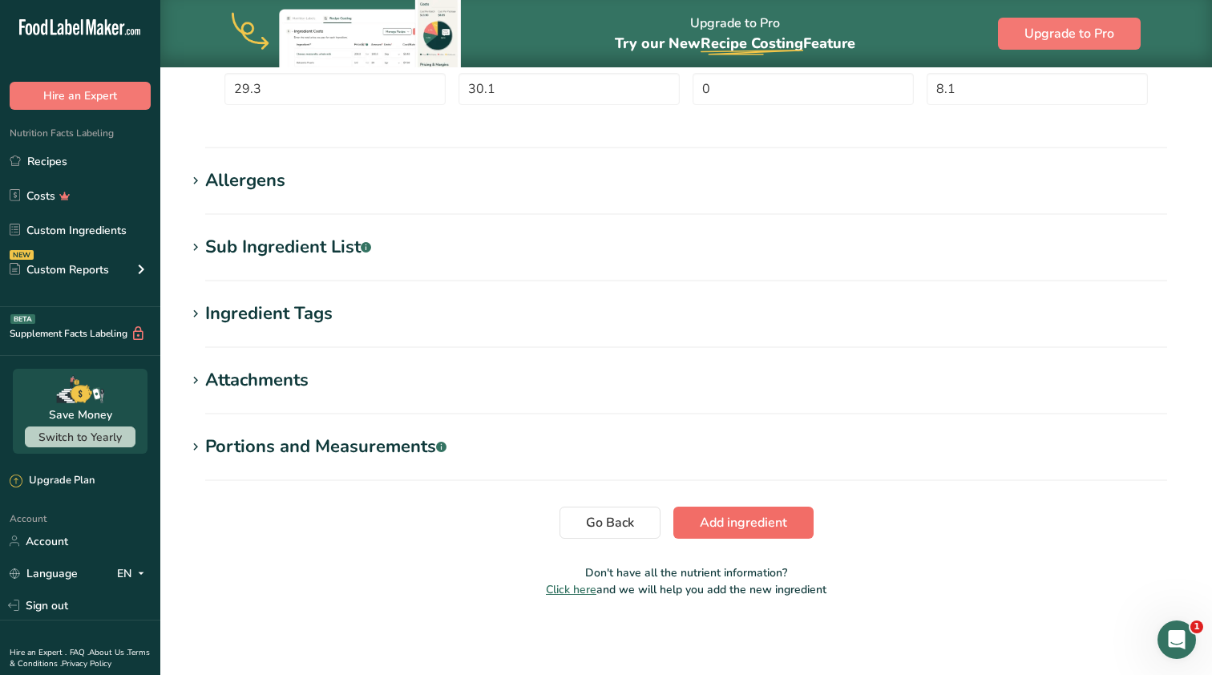
click at [716, 520] on span "Add ingredient" at bounding box center [743, 522] width 87 height 19
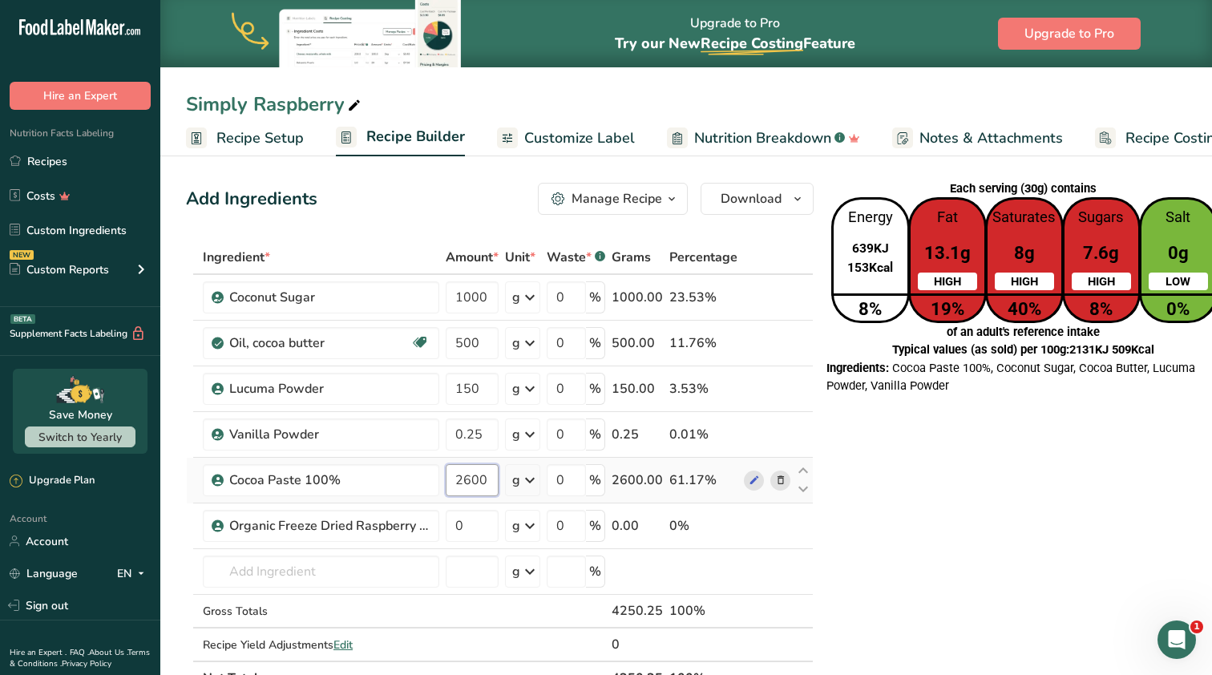
click at [474, 492] on input "2600" at bounding box center [472, 480] width 53 height 32
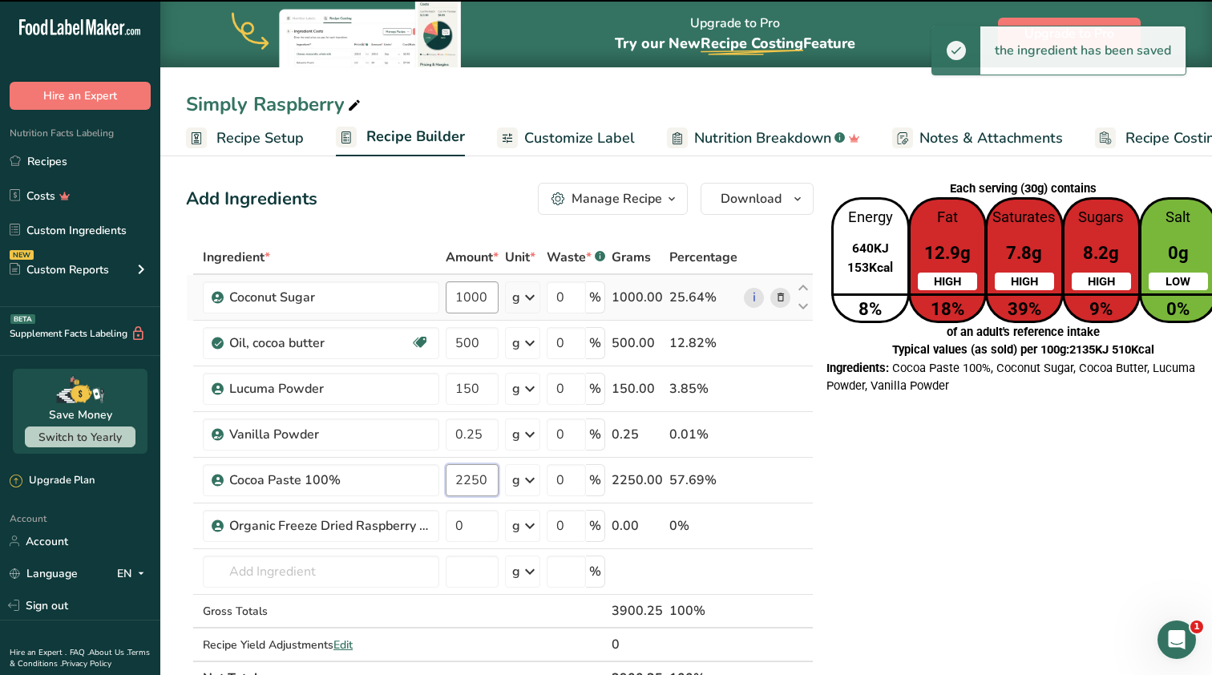
type input "2250"
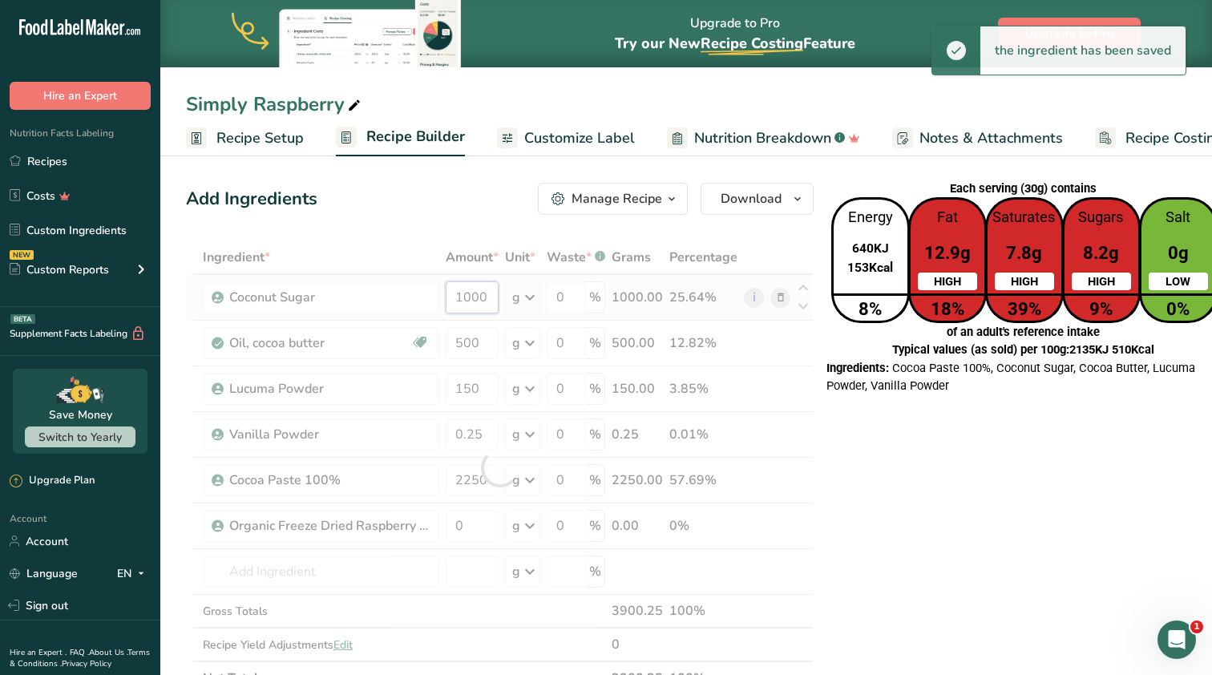
click at [463, 301] on div "Ingredient * Amount * Unit * Waste * .a-a{fill:#347362;}.b-a{fill:#fff;} Grams …" at bounding box center [500, 467] width 628 height 454
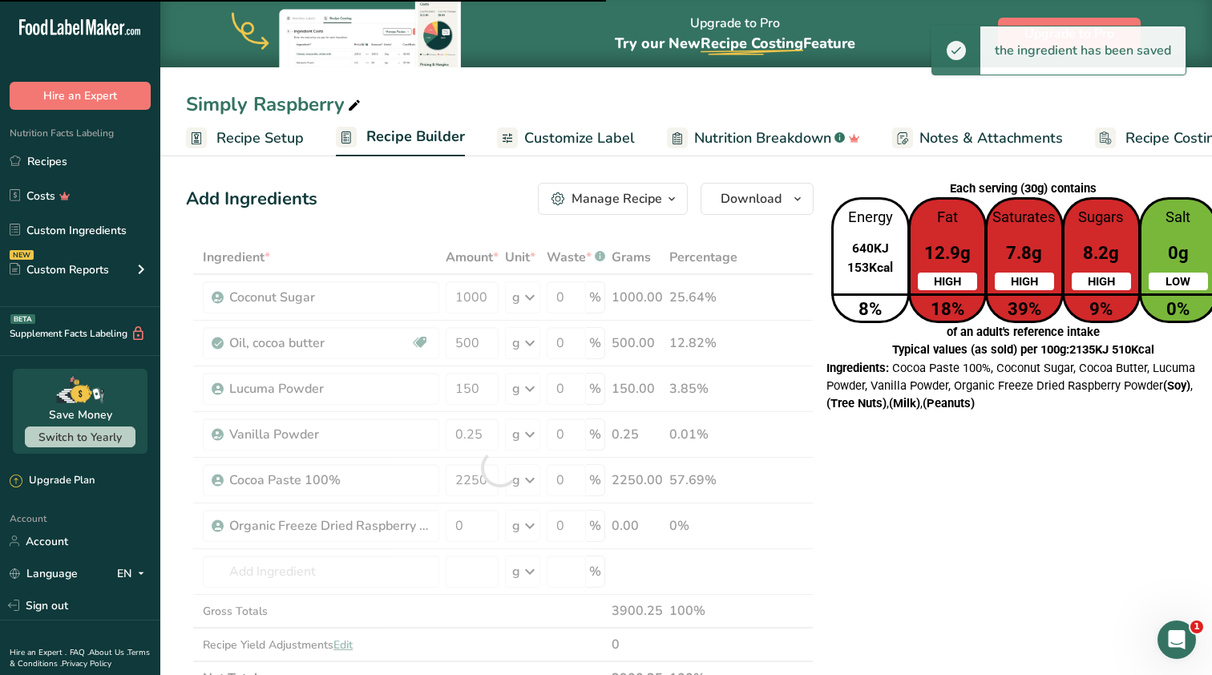
click at [479, 301] on div at bounding box center [500, 467] width 628 height 454
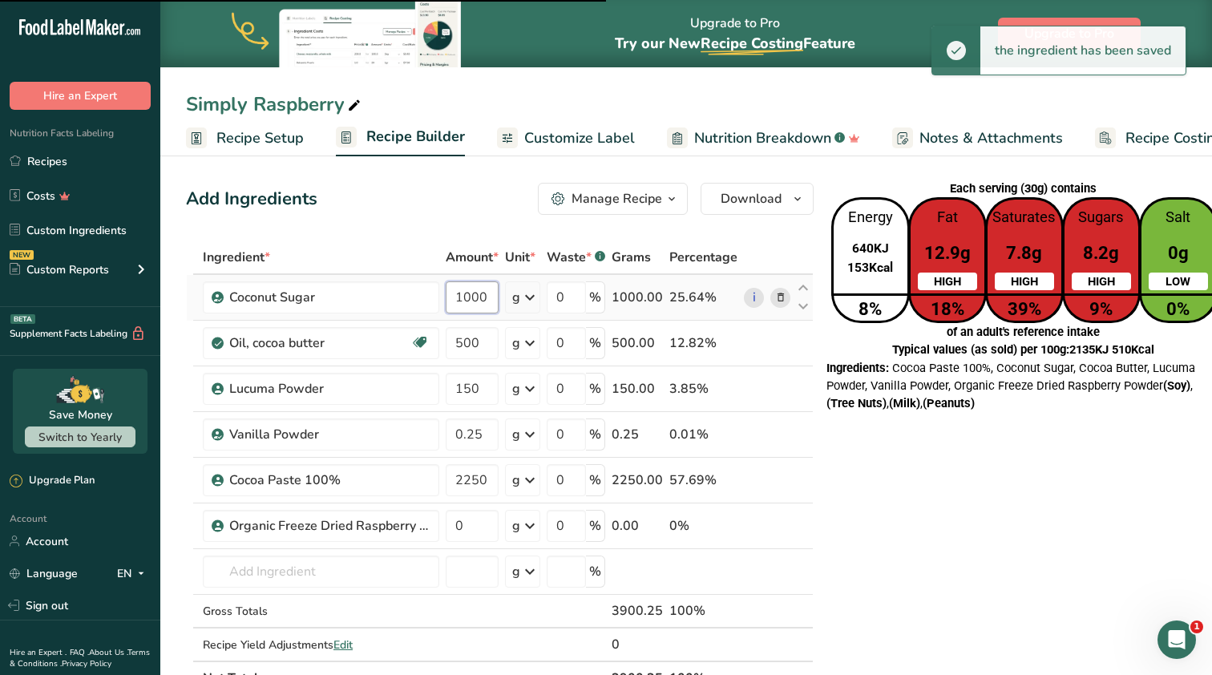
click at [480, 293] on input "1000" at bounding box center [472, 297] width 53 height 32
type input "1050"
click at [470, 335] on div "Ingredient * Amount * Unit * Waste * .a-a{fill:#347362;}.b-a{fill:#fff;} Grams …" at bounding box center [500, 467] width 628 height 454
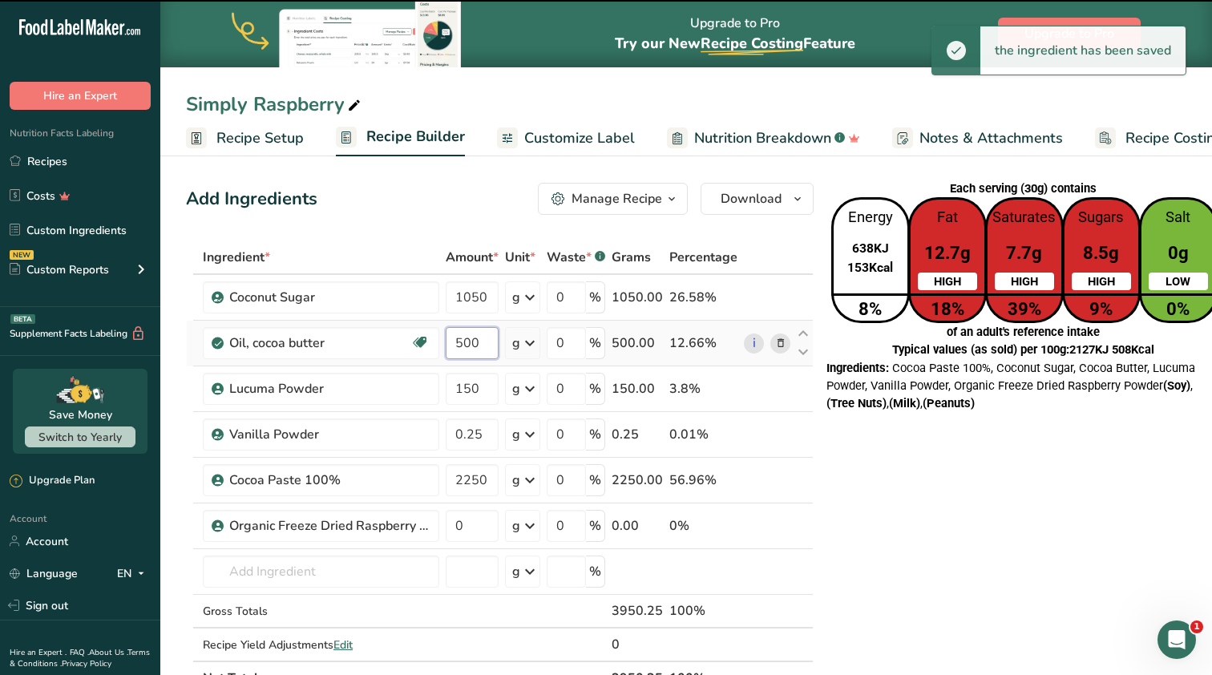
click at [481, 340] on input "500" at bounding box center [472, 343] width 53 height 32
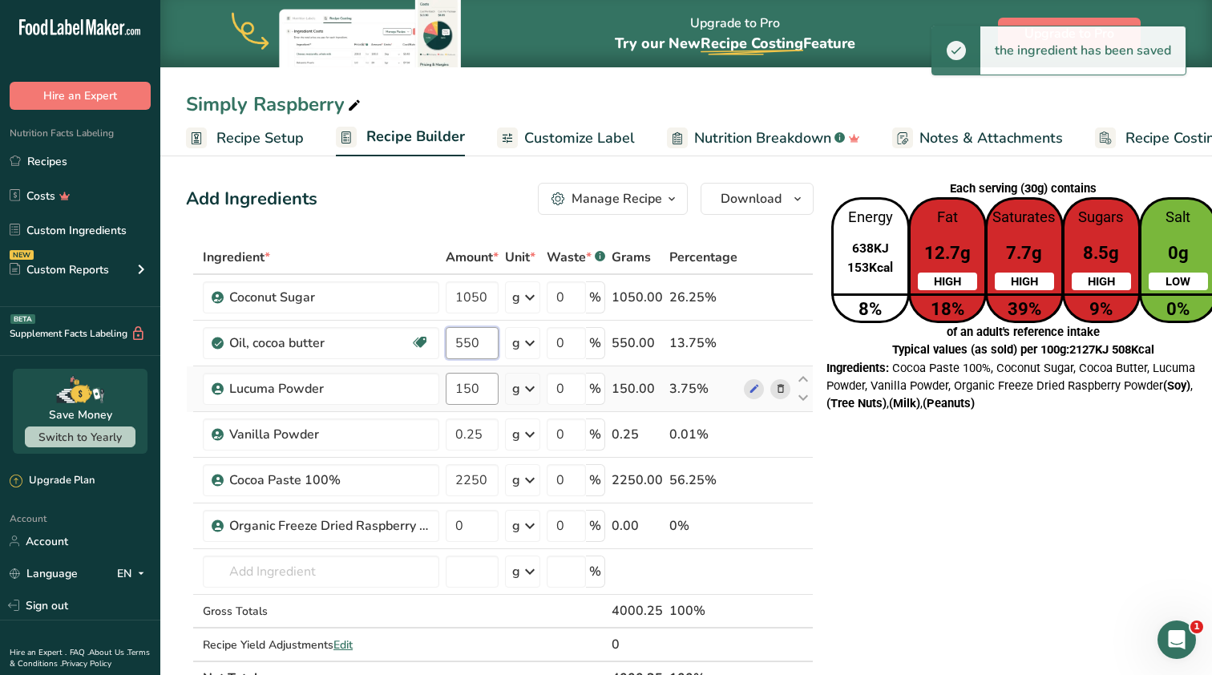
type input "550"
click at [469, 391] on div "Ingredient * Amount * Unit * Waste * .a-a{fill:#347362;}.b-a{fill:#fff;} Grams …" at bounding box center [500, 467] width 628 height 454
drag, startPoint x: 456, startPoint y: 392, endPoint x: 434, endPoint y: 392, distance: 21.6
click at [434, 392] on tr "Lucuma Powder 150 g Weight Units g kg mg See more Volume Units l Volume units r…" at bounding box center [500, 389] width 626 height 46
type input "200"
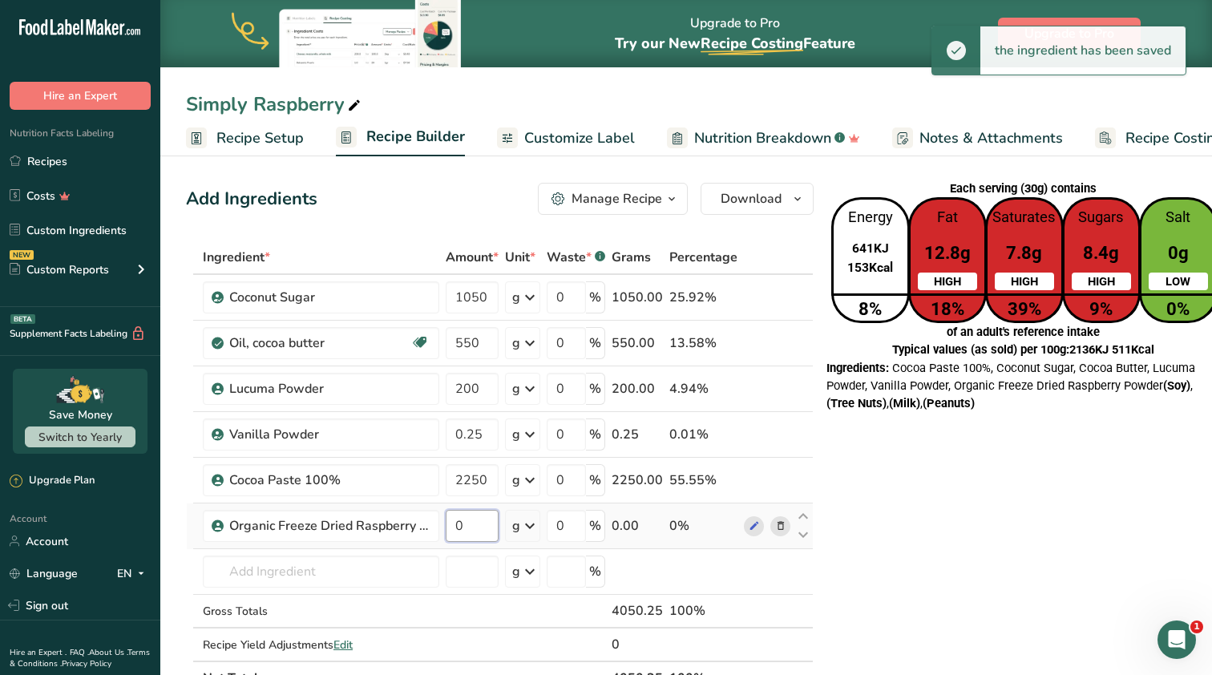
click at [463, 526] on div "Ingredient * Amount * Unit * Waste * .a-a{fill:#347362;}.b-a{fill:#fff;} Grams …" at bounding box center [500, 467] width 628 height 454
drag, startPoint x: 474, startPoint y: 523, endPoint x: 433, endPoint y: 523, distance: 41.7
click at [436, 523] on tr "Organic Freeze Dried Raspberry Powder 0 g Weight Units g kg mg See more Volume …" at bounding box center [500, 526] width 626 height 46
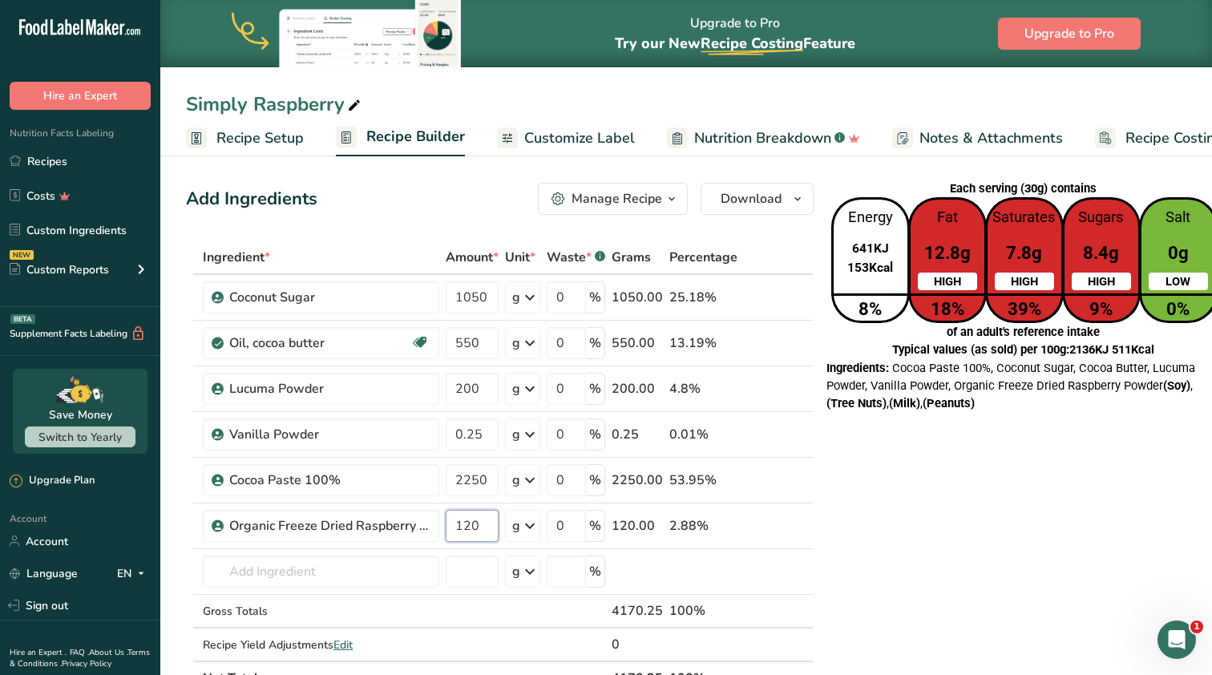
type input "120"
click at [248, 137] on span "Recipe Setup" at bounding box center [259, 138] width 87 height 22
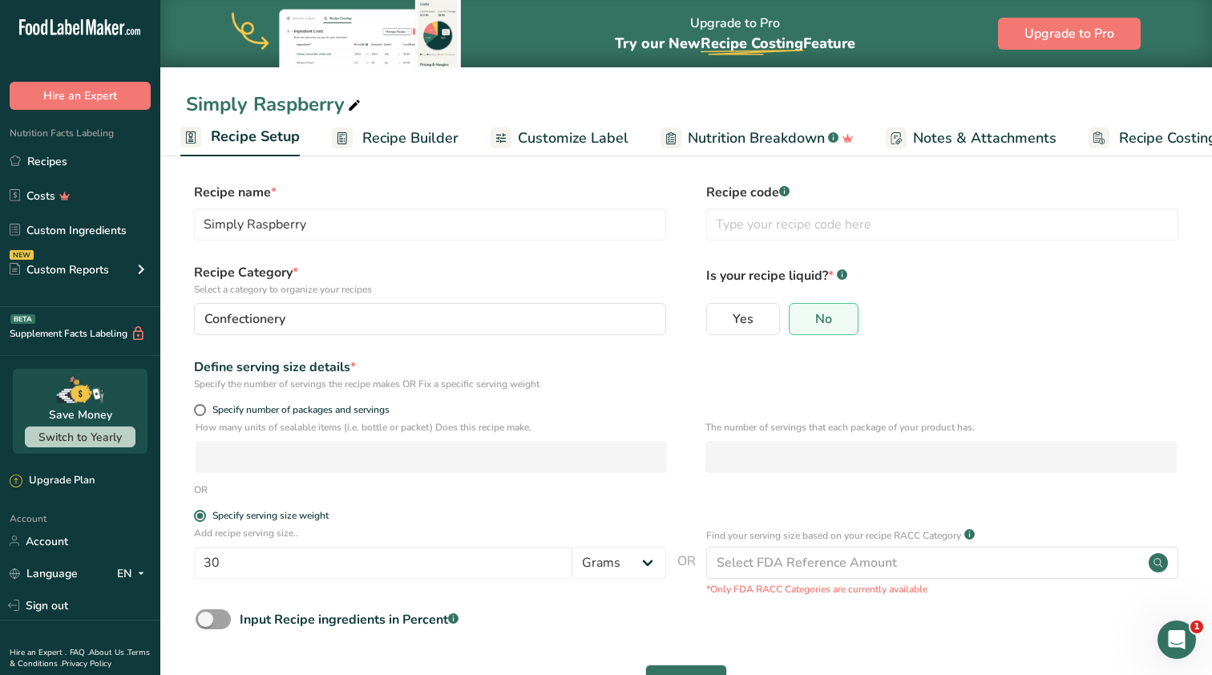
click at [378, 137] on span "Recipe Builder" at bounding box center [410, 138] width 96 height 22
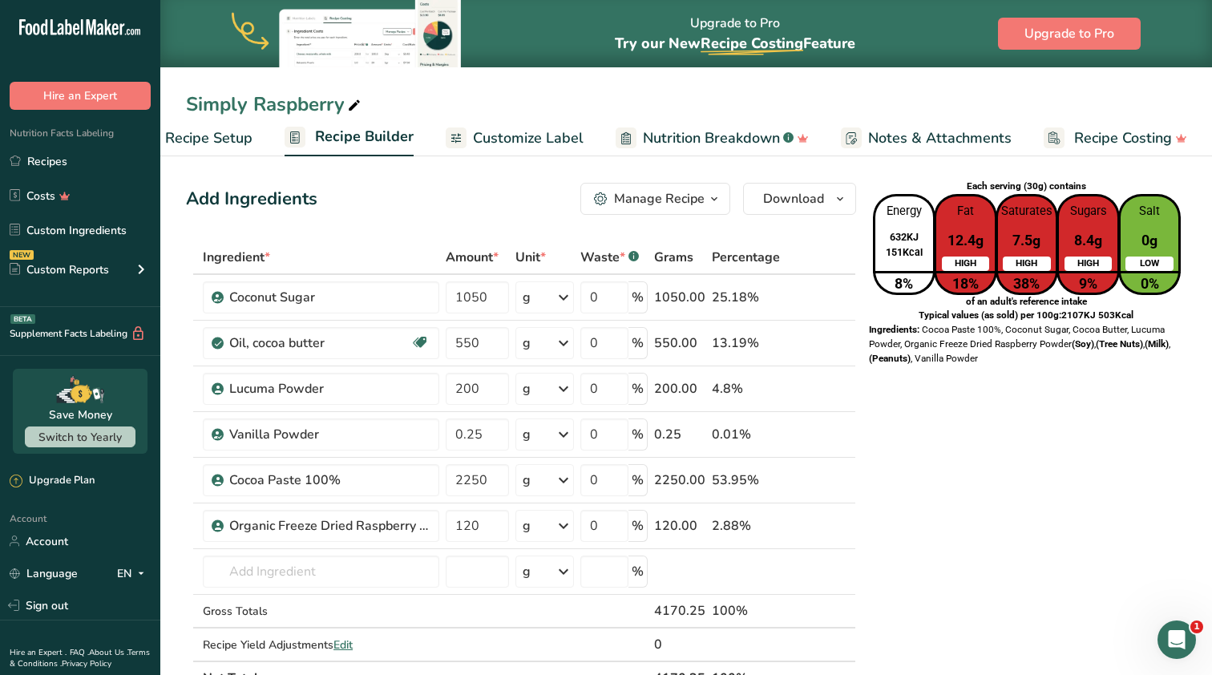
click at [513, 135] on span "Customize Label" at bounding box center [528, 138] width 111 height 22
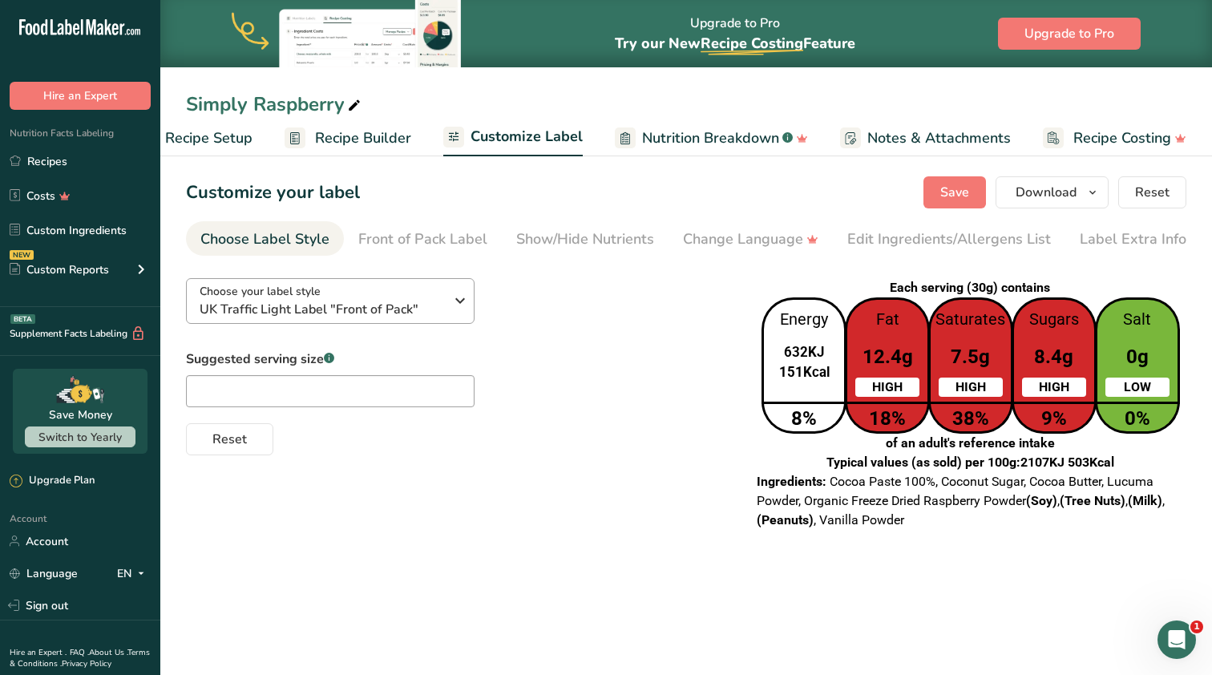
click at [390, 308] on span "UK Traffic Light Label "Front of Pack"" at bounding box center [322, 309] width 244 height 19
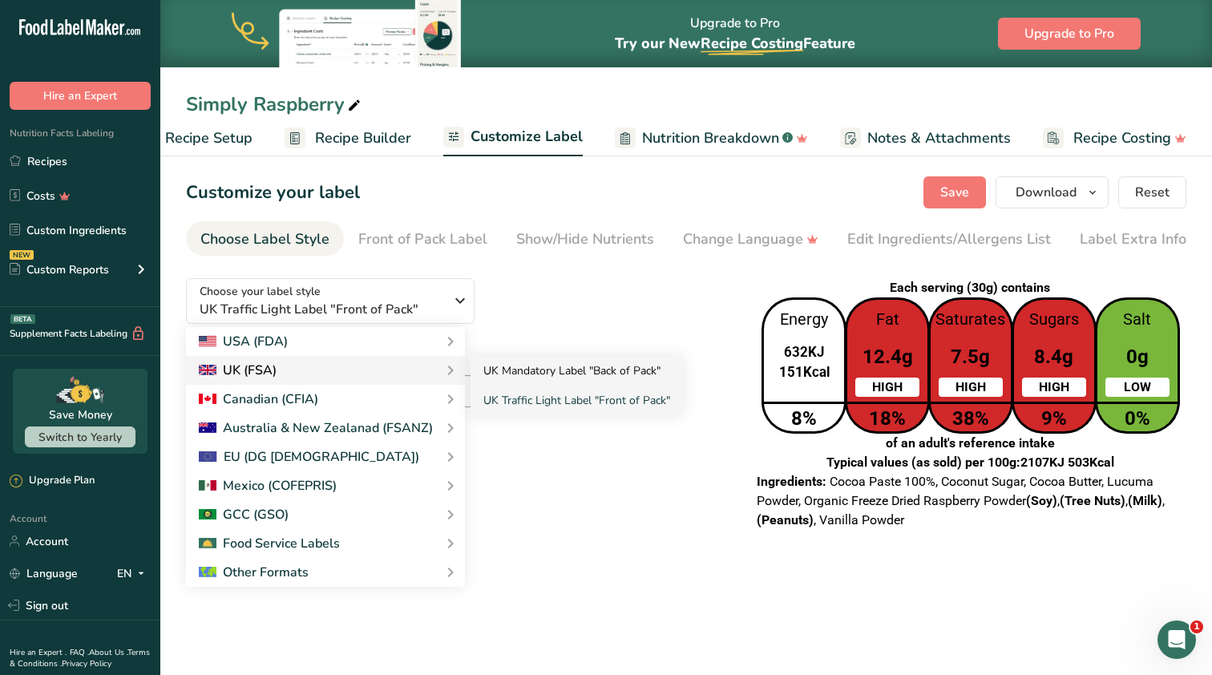
click at [532, 361] on link "UK Mandatory Label "Back of Pack"" at bounding box center [576, 371] width 212 height 30
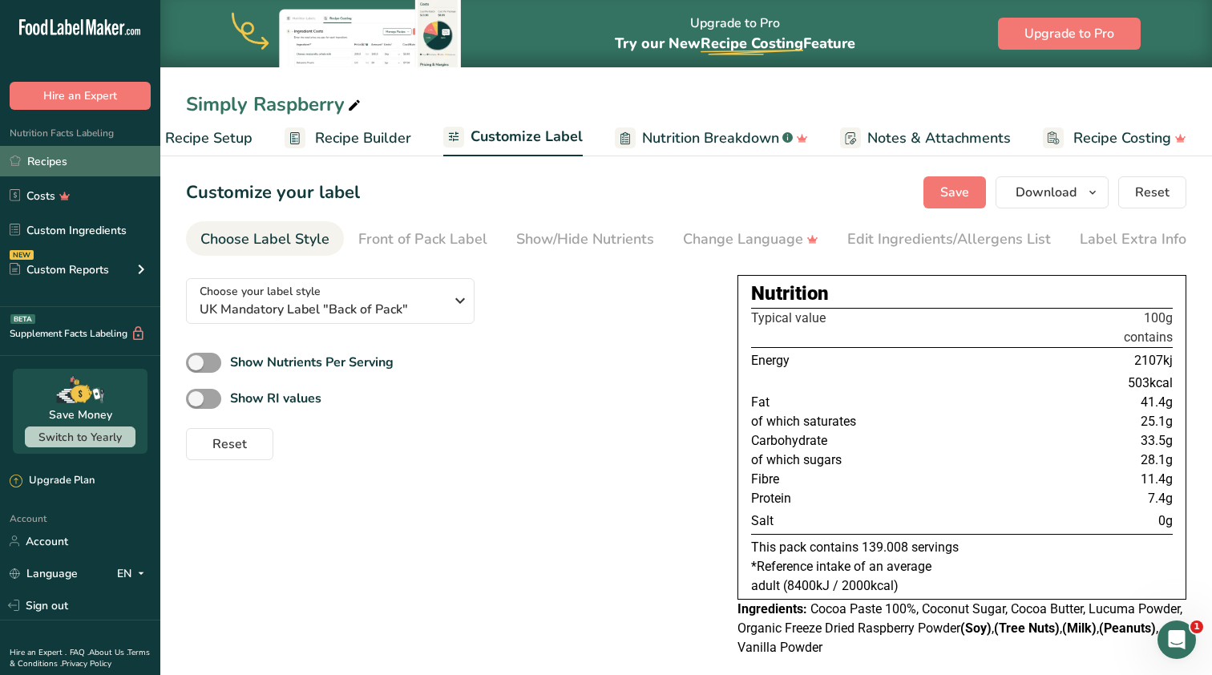
click at [43, 154] on link "Recipes" at bounding box center [80, 161] width 160 height 30
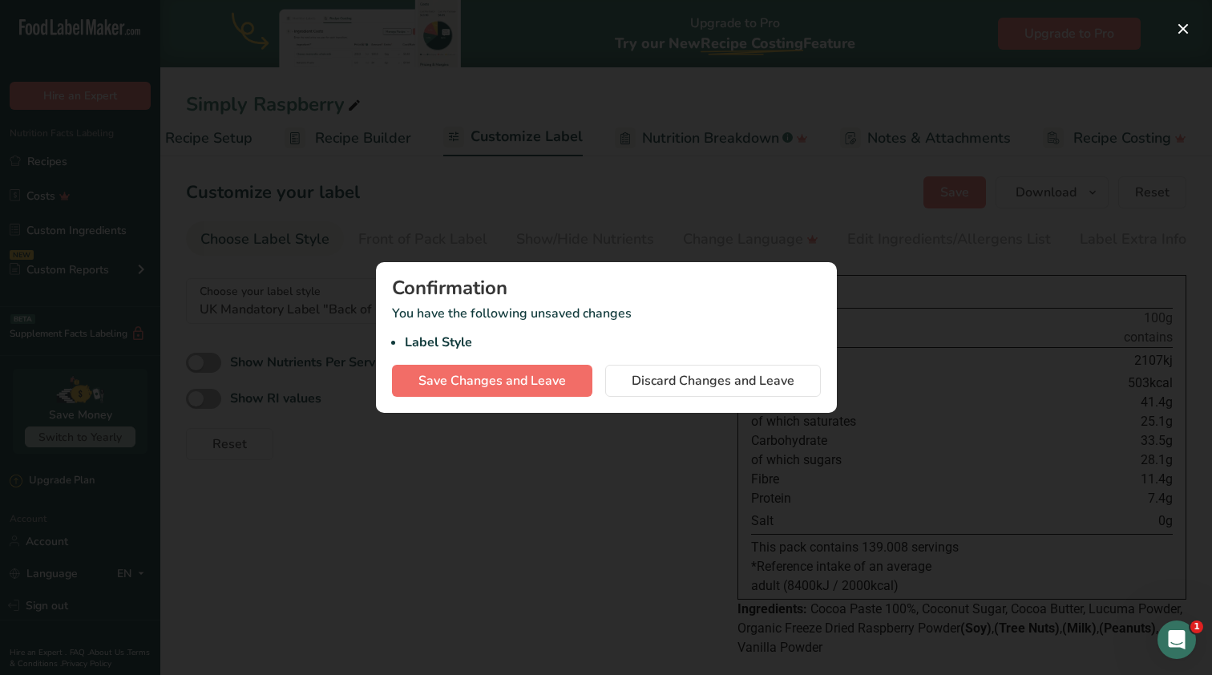
click at [443, 381] on span "Save Changes and Leave" at bounding box center [491, 380] width 147 height 19
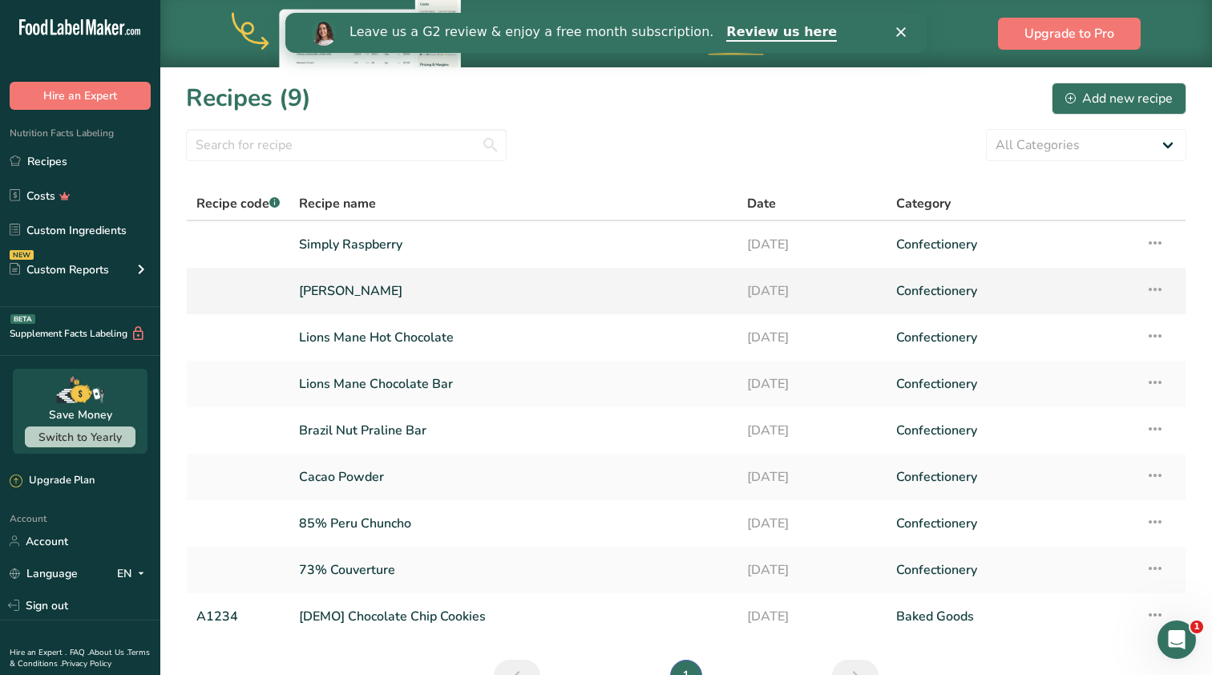
click at [358, 289] on link "[PERSON_NAME]" at bounding box center [513, 291] width 429 height 34
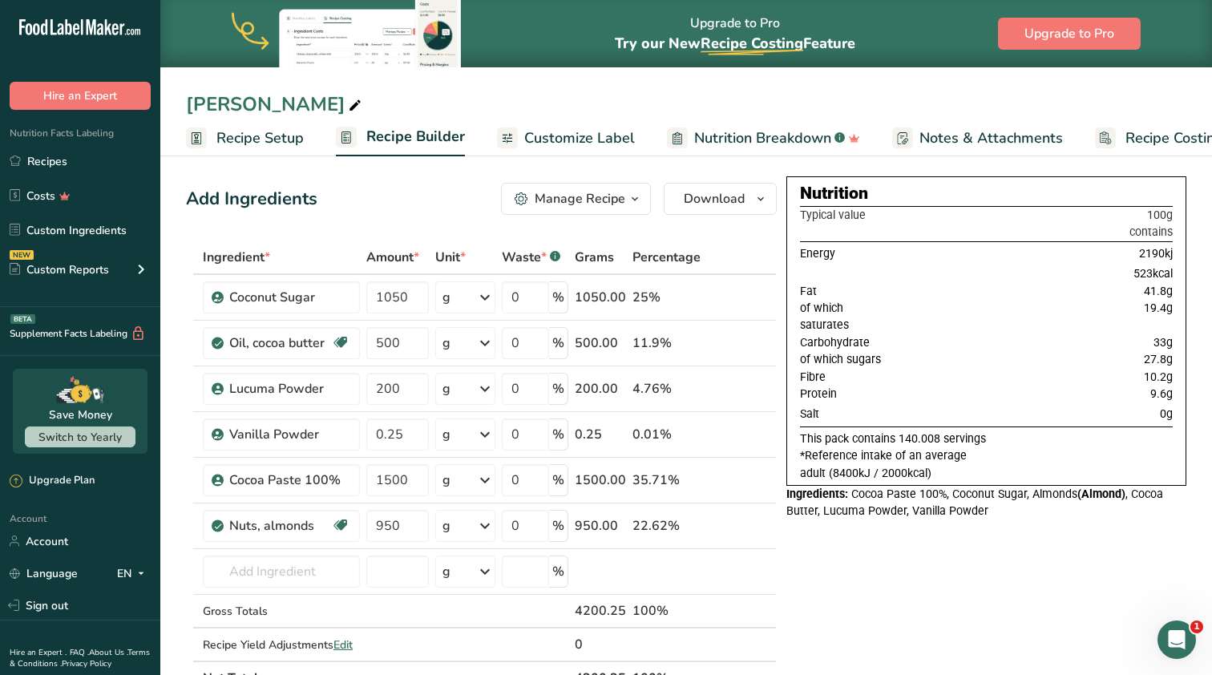
click at [248, 135] on span "Recipe Setup" at bounding box center [259, 138] width 87 height 22
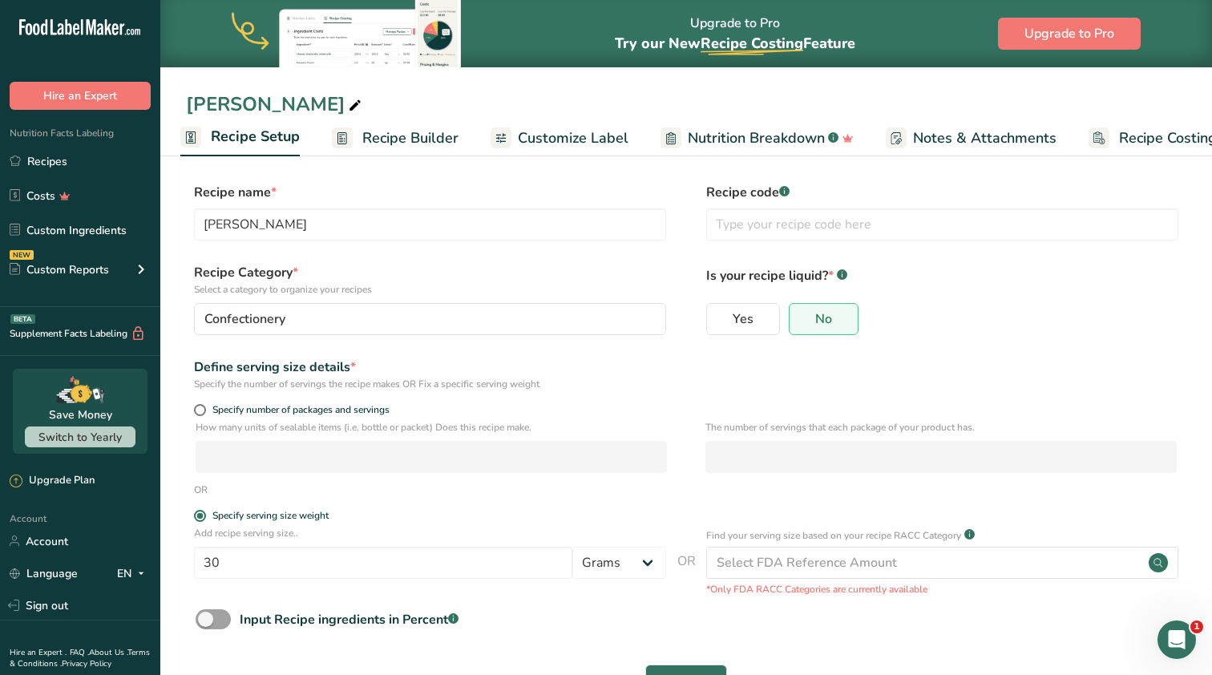
click at [392, 138] on span "Recipe Builder" at bounding box center [410, 138] width 96 height 22
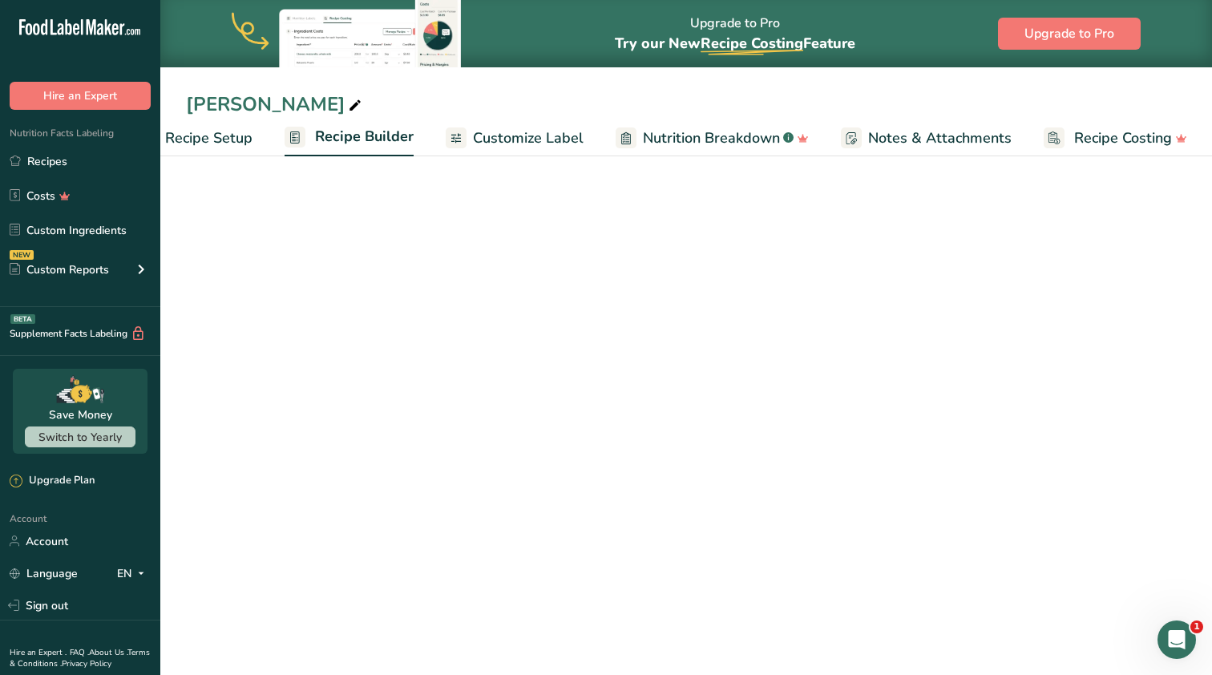
click at [539, 142] on span "Customize Label" at bounding box center [528, 138] width 111 height 22
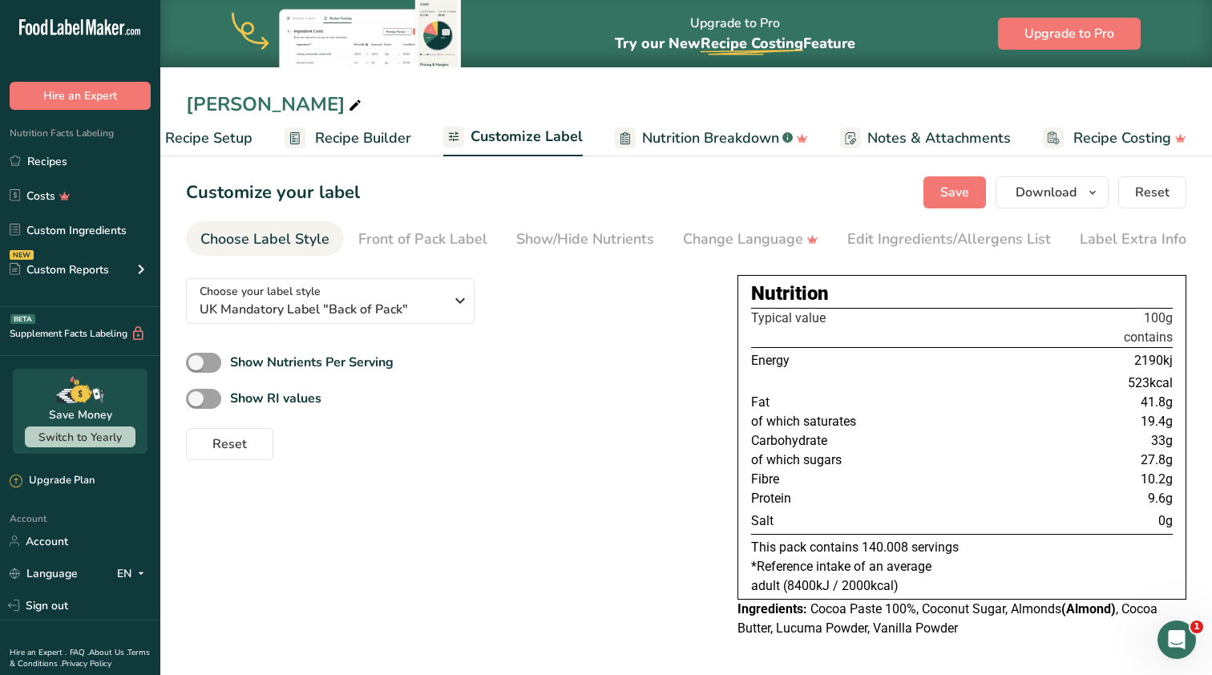
click at [418, 137] on ul "Recipe Setup Recipe Builder Customize Label Nutrition Breakdown .a-a{fill:#3473…" at bounding box center [663, 138] width 1109 height 38
click at [372, 287] on div "Choose your label style UK Mandatory Label "Back of Pack"" at bounding box center [322, 301] width 244 height 36
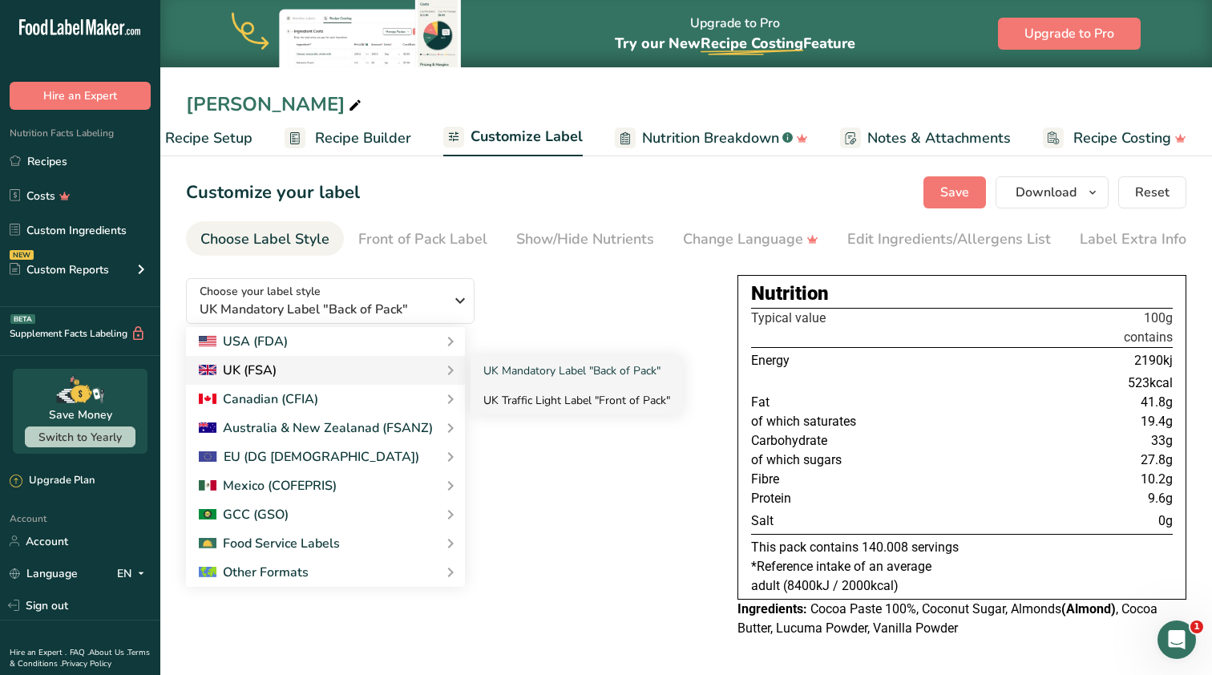
click at [539, 399] on link "UK Traffic Light Label "Front of Pack"" at bounding box center [576, 401] width 212 height 30
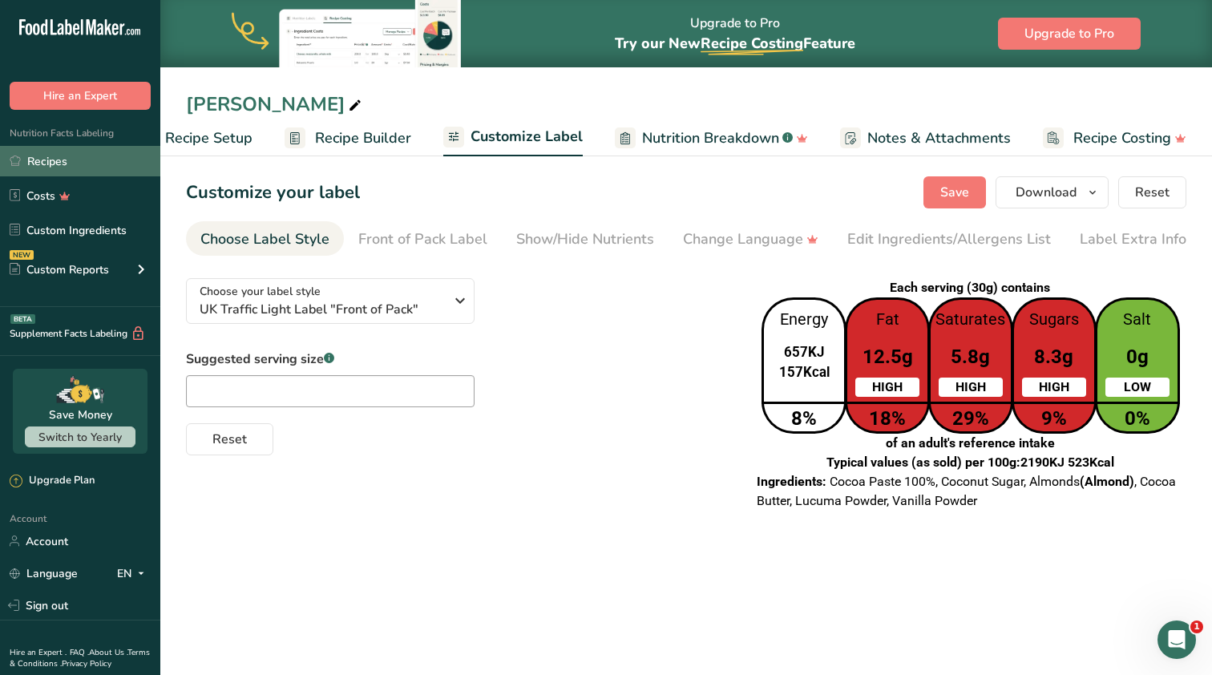
click at [53, 156] on link "Recipes" at bounding box center [80, 161] width 160 height 30
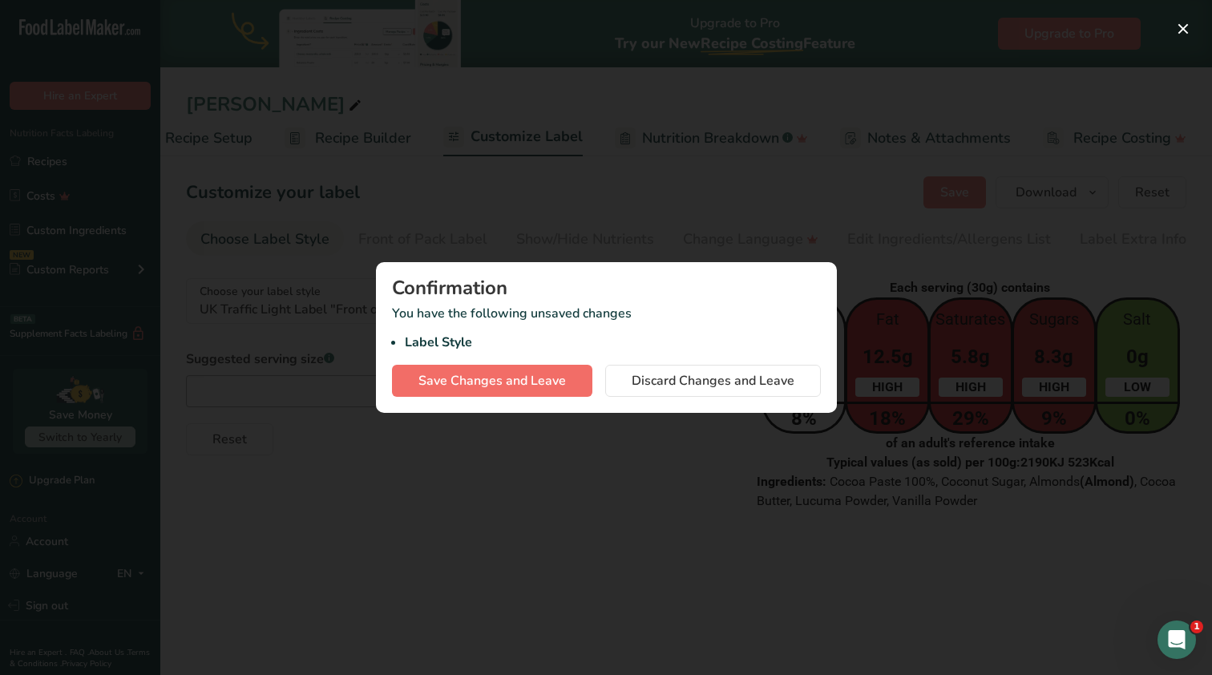
click at [508, 381] on span "Save Changes and Leave" at bounding box center [491, 380] width 147 height 19
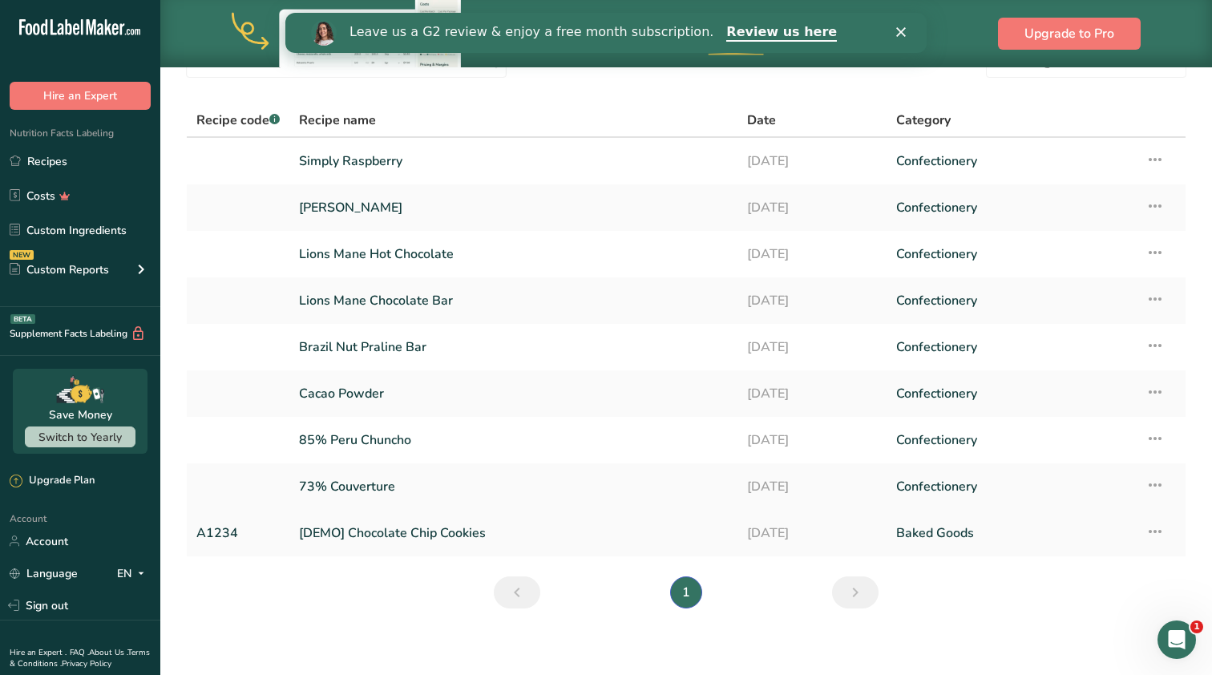
scroll to position [84, 0]
click at [372, 479] on link "73% Couverture" at bounding box center [513, 486] width 429 height 34
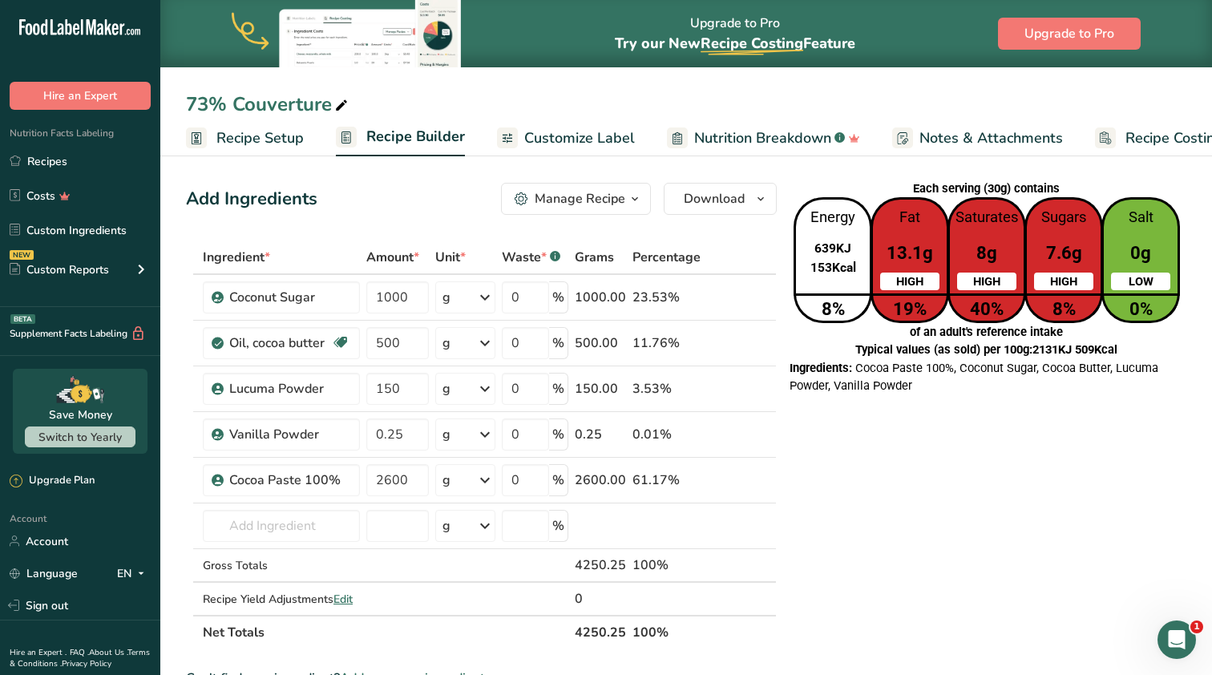
click at [1117, 347] on span "2131KJ 509Kcal" at bounding box center [1074, 349] width 85 height 14
click at [983, 343] on span "Typical values (as sold) per 100g: 2131KJ 509Kcal" at bounding box center [986, 349] width 262 height 14
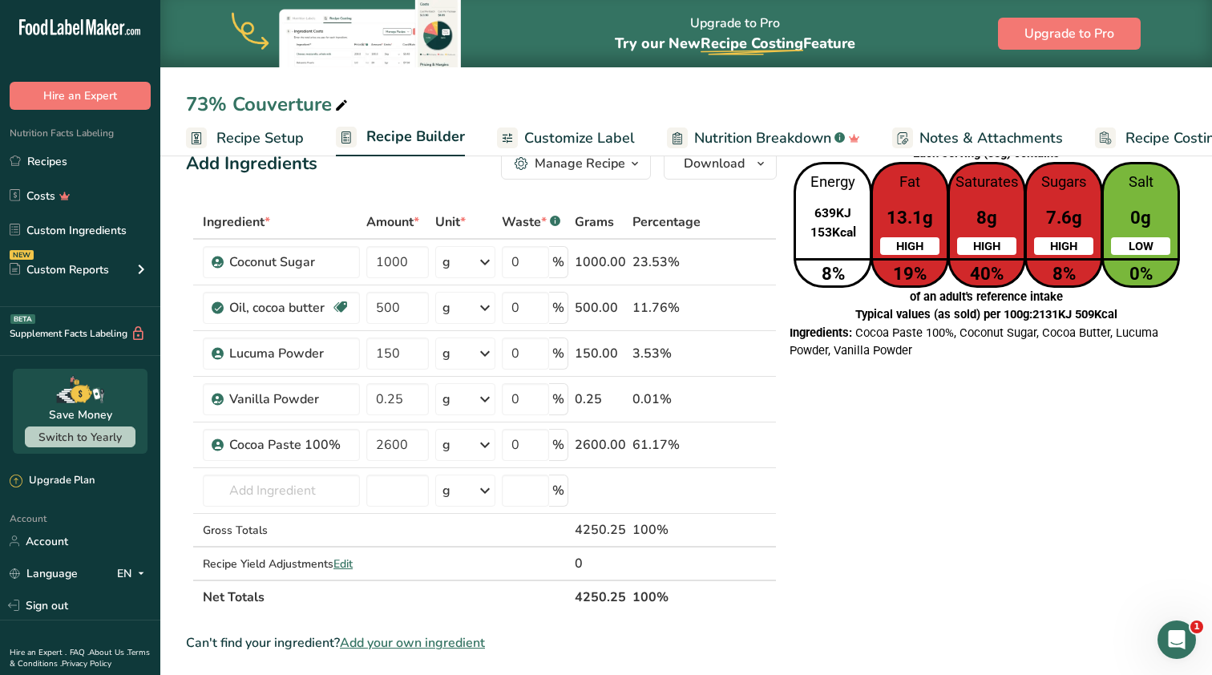
click at [555, 140] on span "Customize Label" at bounding box center [579, 138] width 111 height 22
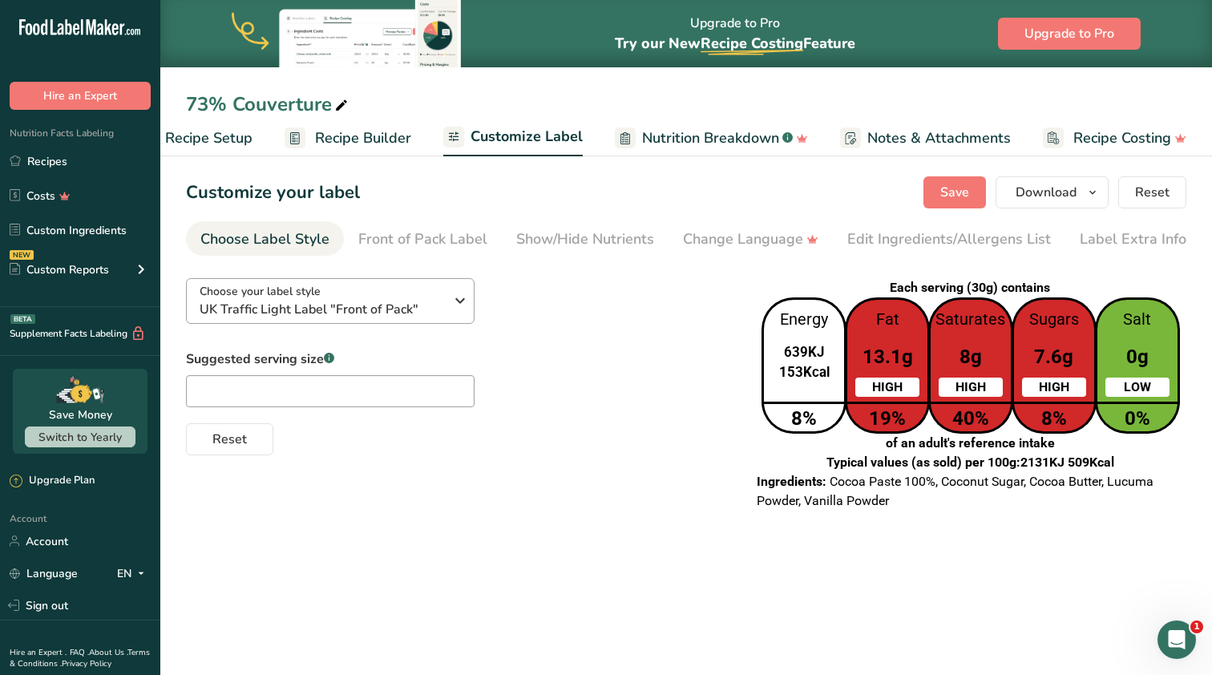
click at [432, 297] on div "Choose your label style UK Traffic Light Label "Front of Pack"" at bounding box center [322, 301] width 244 height 36
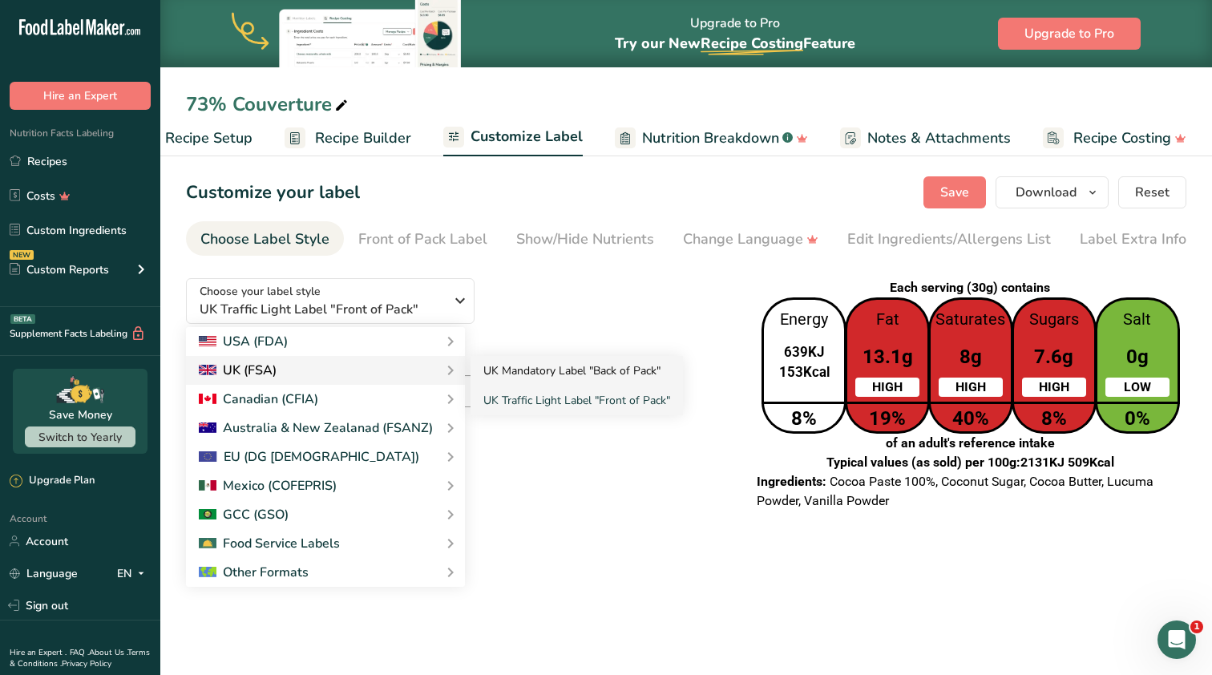
click at [515, 366] on link "UK Mandatory Label "Back of Pack"" at bounding box center [576, 371] width 212 height 30
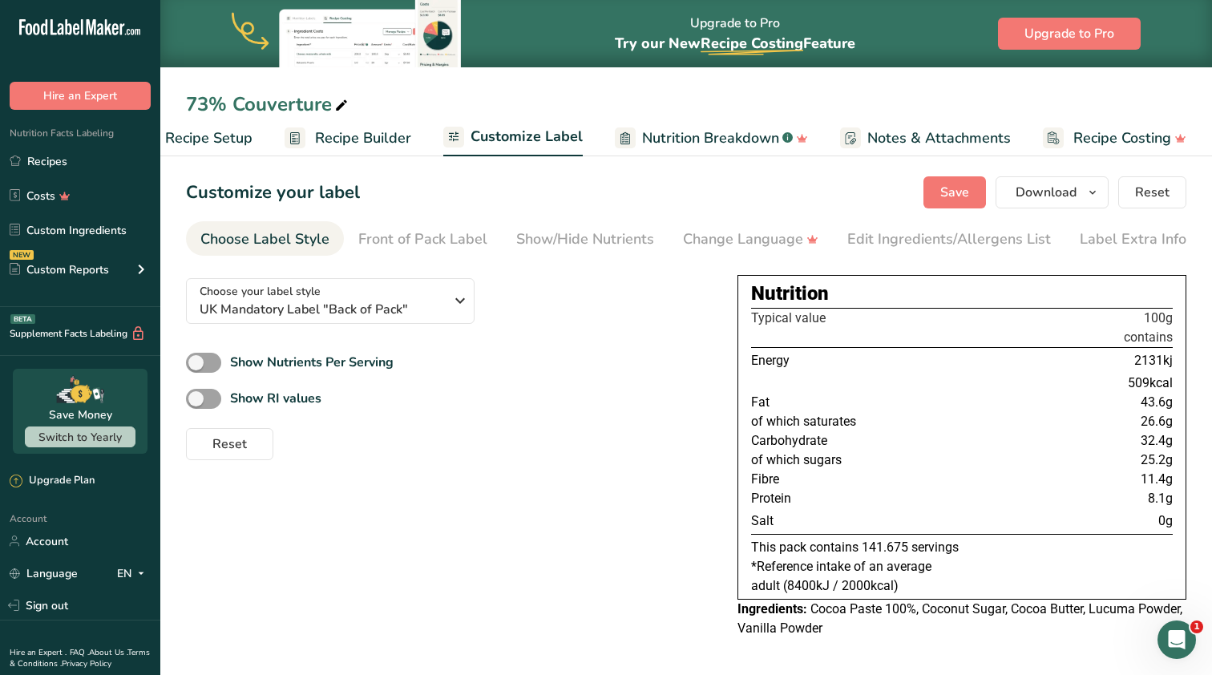
scroll to position [2, 0]
click at [289, 399] on b "Show RI values" at bounding box center [275, 399] width 91 height 18
click at [196, 399] on input "Show RI values" at bounding box center [191, 399] width 10 height 10
checkbox input "true"
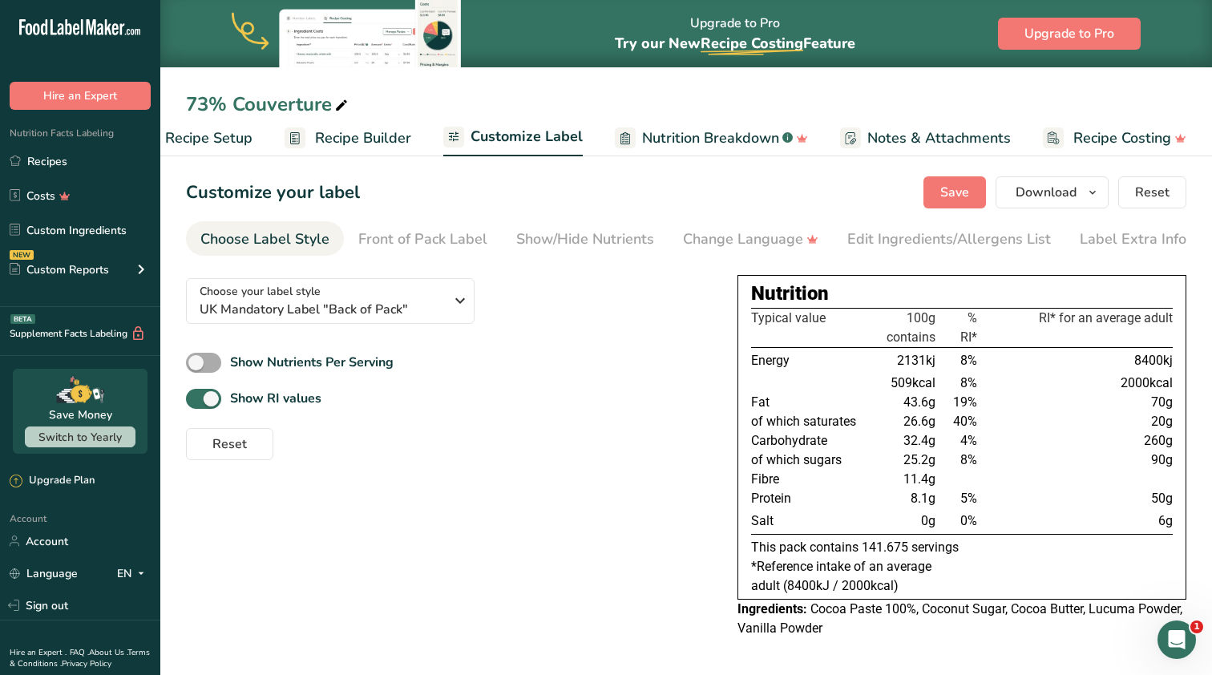
click at [268, 366] on b "Show Nutrients Per Serving" at bounding box center [311, 362] width 163 height 18
click at [196, 366] on input "Show Nutrients Per Serving" at bounding box center [191, 362] width 10 height 10
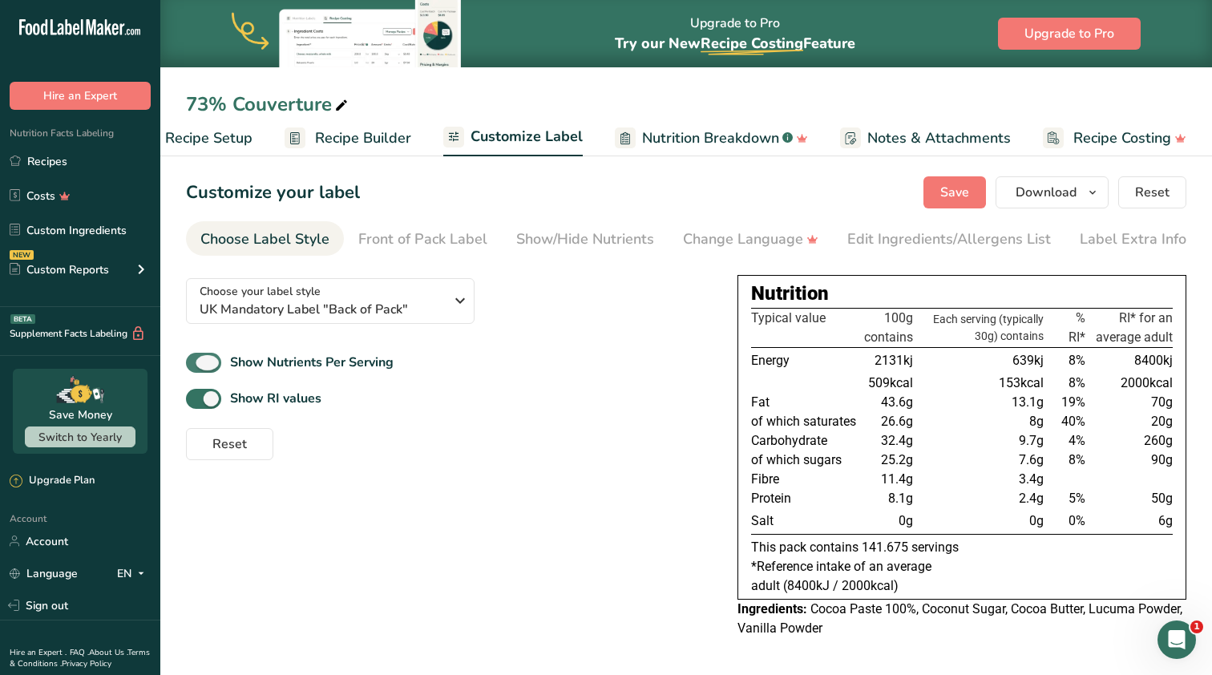
click at [268, 366] on b "Show Nutrients Per Serving" at bounding box center [311, 362] width 163 height 18
click at [196, 366] on input "Show Nutrients Per Serving" at bounding box center [191, 362] width 10 height 10
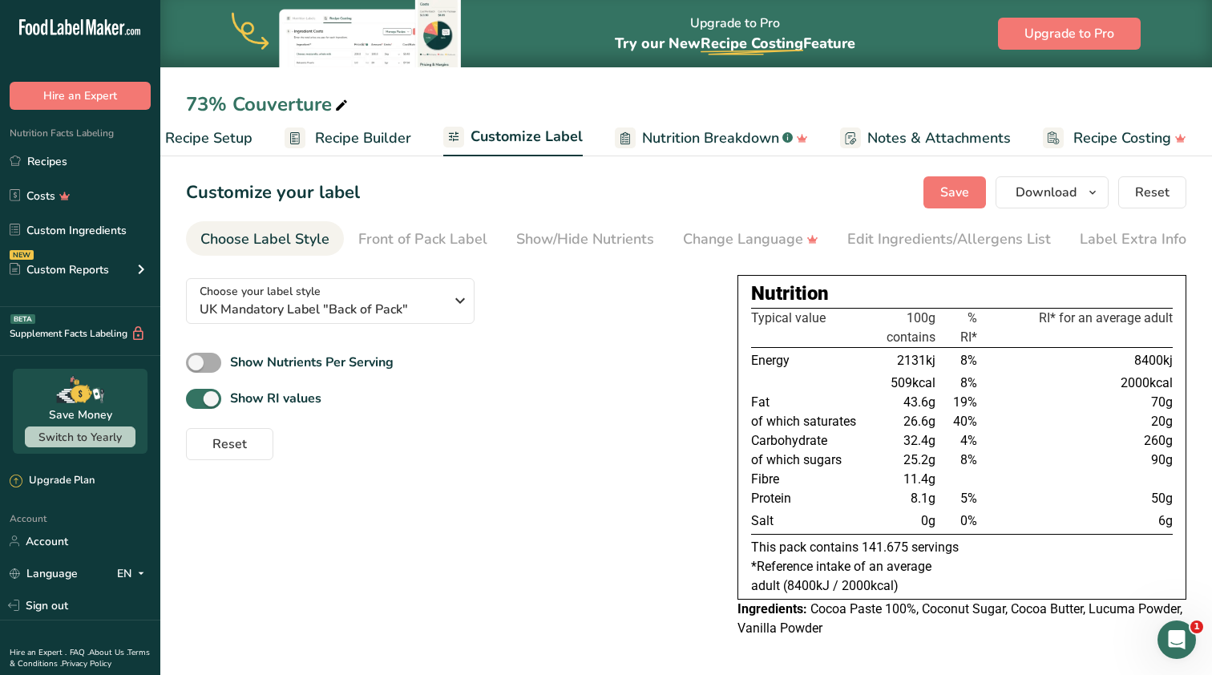
click at [268, 366] on b "Show Nutrients Per Serving" at bounding box center [311, 362] width 163 height 18
click at [196, 366] on input "Show Nutrients Per Serving" at bounding box center [191, 362] width 10 height 10
checkbox input "true"
